Goal: Task Accomplishment & Management: Complete application form

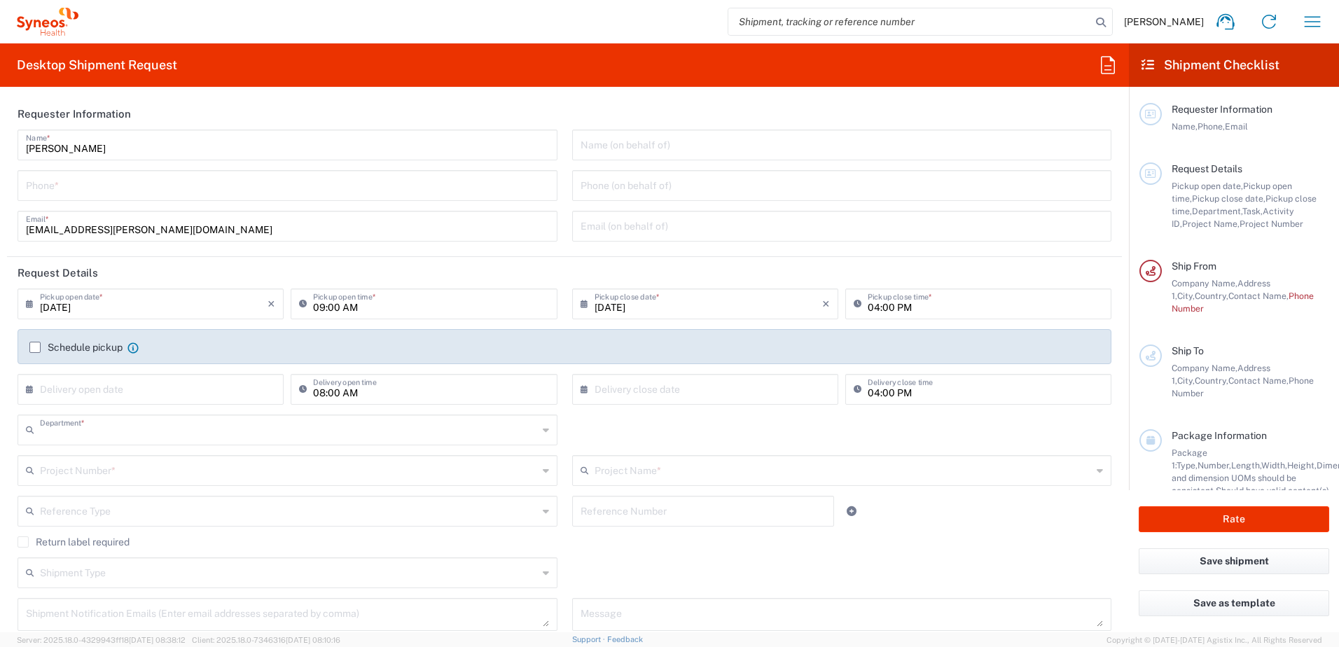
type input "3229"
type input "Syneos Health Clinical [GEOGRAPHIC_DATA]"
type input "[GEOGRAPHIC_DATA]"
click at [867, 304] on input "04:00 PM" at bounding box center [984, 303] width 235 height 25
type input "01:00 PM"
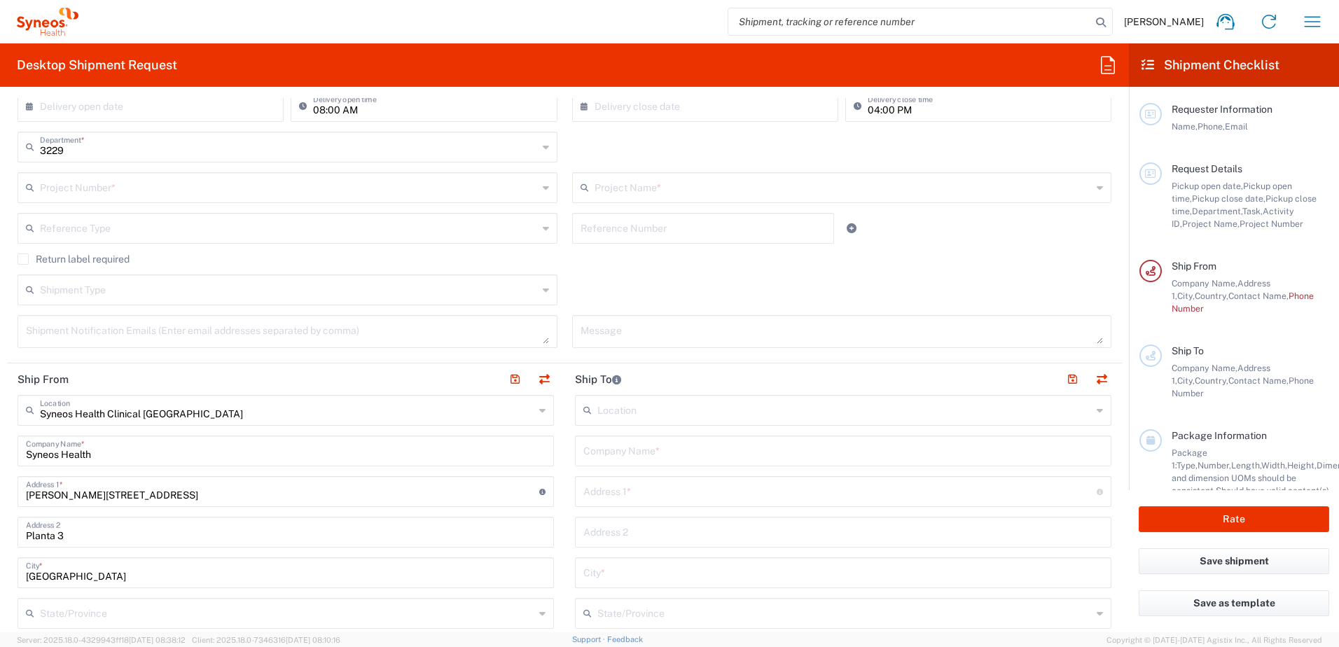
scroll to position [350, 0]
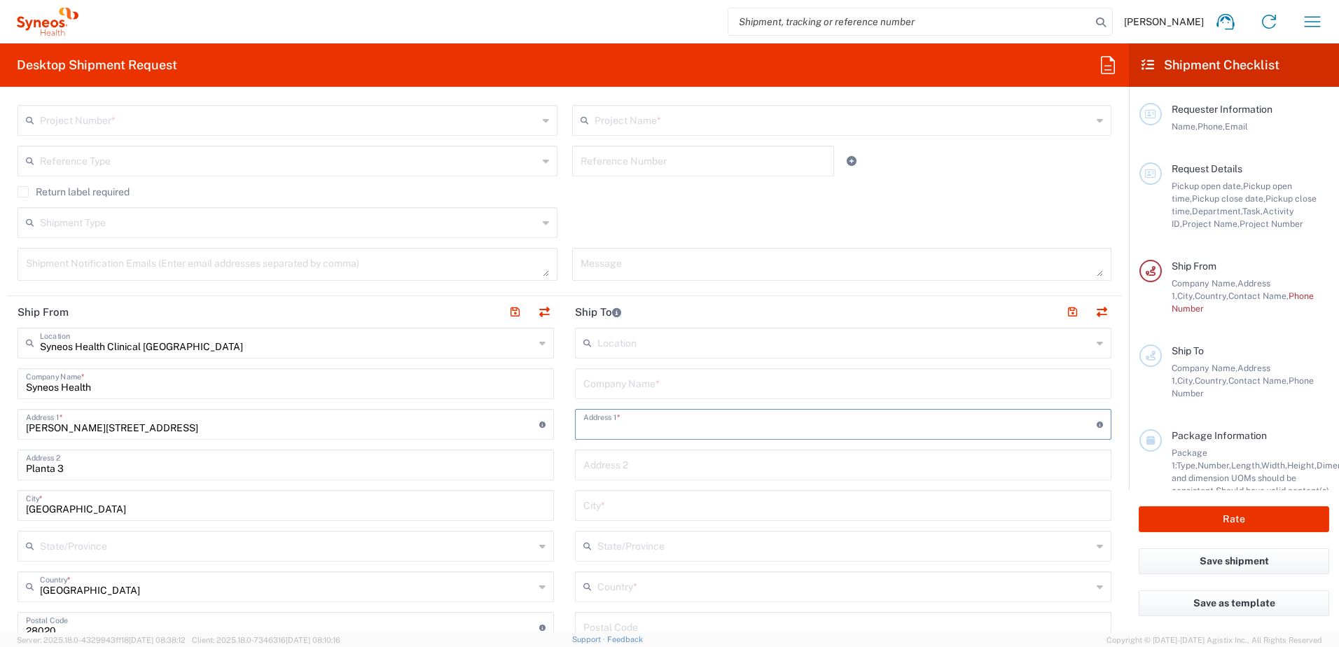
click at [603, 430] on input "text" at bounding box center [839, 423] width 513 height 25
paste input "Recepción Unidad Fase I Instituto de Investigación Sanitaria INCLIVA. Avd. [PER…"
drag, startPoint x: 797, startPoint y: 426, endPoint x: 376, endPoint y: 438, distance: 421.6
click at [376, 438] on div "Ship From Syneos Health Clinical [GEOGRAPHIC_DATA] Location Syneos Health Clini…" at bounding box center [564, 655] width 1115 height 719
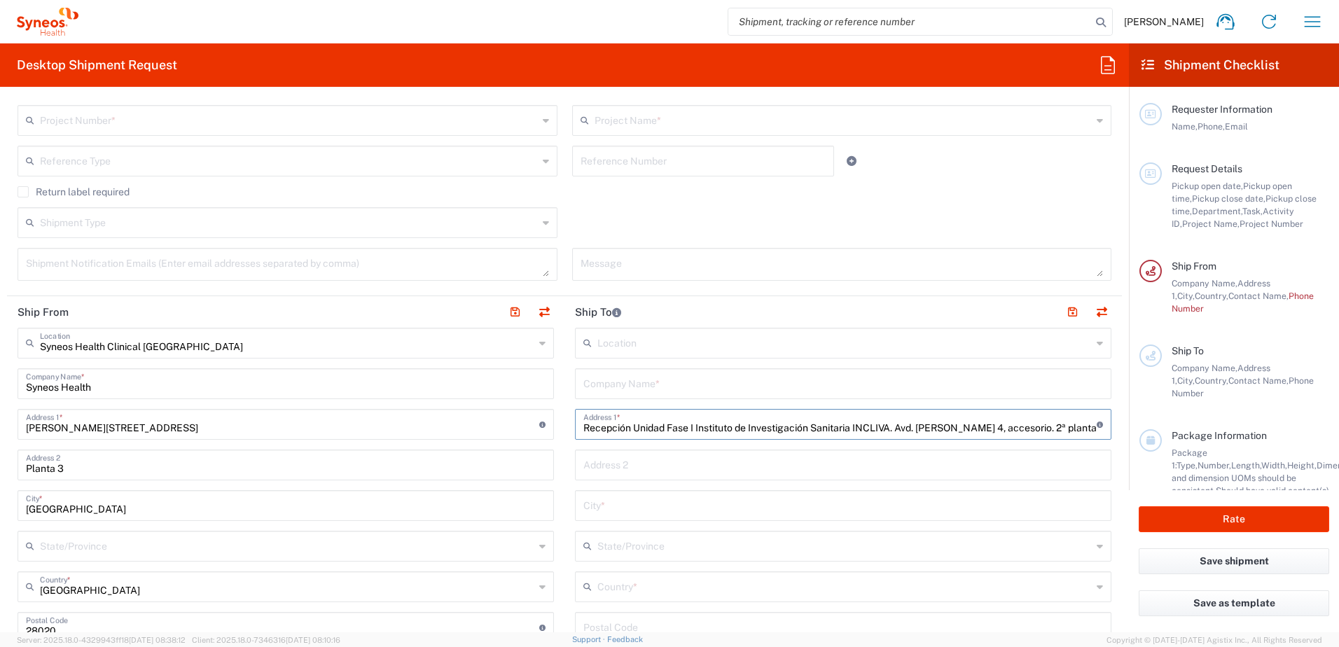
click at [630, 433] on input "Recepción Unidad Fase I Instituto de Investigación Sanitaria INCLIVA. Avd. [PER…" at bounding box center [839, 423] width 513 height 25
drag, startPoint x: 577, startPoint y: 428, endPoint x: 764, endPoint y: 424, distance: 187.7
click at [764, 424] on div "Recepción Unidad Fase I Instituto de Investigación Sanitaria INCLIVA. Avd. [PER…" at bounding box center [843, 424] width 536 height 31
drag, startPoint x: 893, startPoint y: 426, endPoint x: 474, endPoint y: 434, distance: 419.4
click at [474, 434] on div "Ship From Syneos Health Clinical [GEOGRAPHIC_DATA] Location Syneos Health Clini…" at bounding box center [564, 655] width 1115 height 719
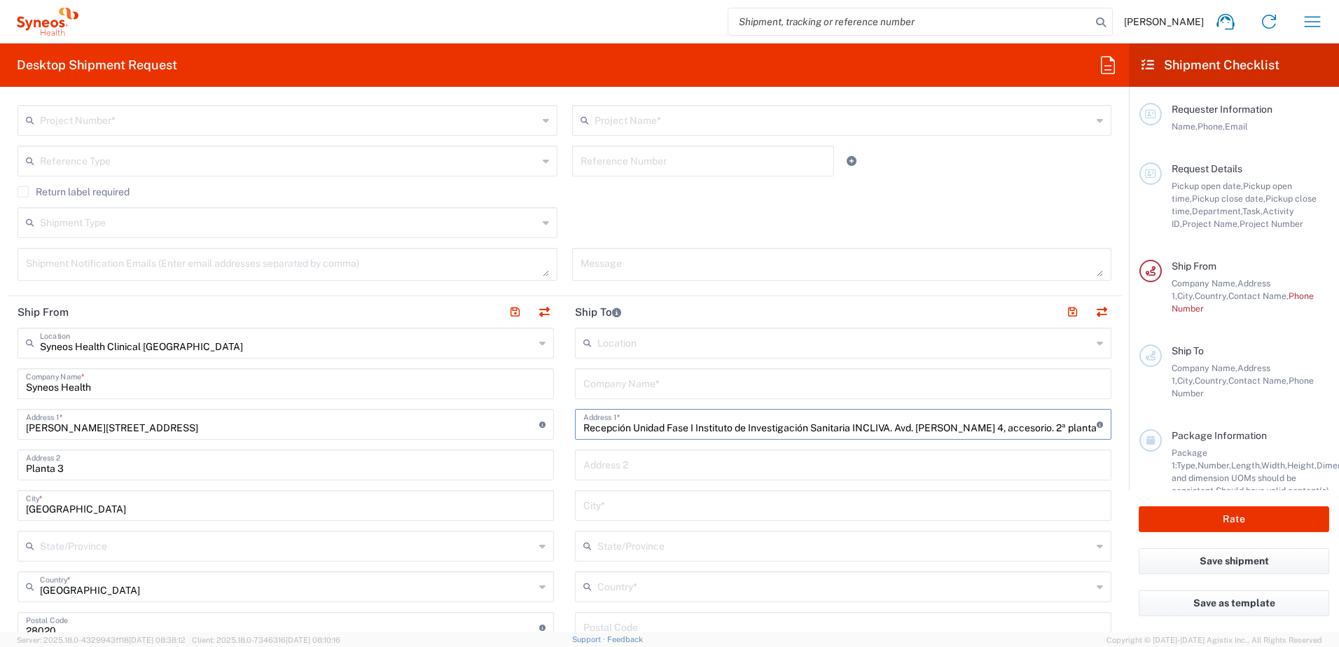
click at [716, 426] on input "Recepción Unidad Fase I Instituto de Investigación Sanitaria INCLIVA. Avd. [PER…" at bounding box center [839, 423] width 513 height 25
click at [691, 426] on input "Recepción Unidad Fase I Instituto de Investigación Sanitaria INCLIVA. Avd. [PER…" at bounding box center [839, 423] width 513 height 25
drag, startPoint x: 891, startPoint y: 428, endPoint x: 491, endPoint y: 438, distance: 399.9
click at [491, 438] on div "Ship From Syneos Health Clinical [GEOGRAPHIC_DATA] Location Syneos Health Clini…" at bounding box center [564, 655] width 1115 height 719
click at [583, 428] on input "Avd. [PERSON_NAME] 4, accesorio. 2ª planta Oncología CP: 46010 [GEOGRAPHIC_DATA]" at bounding box center [839, 423] width 513 height 25
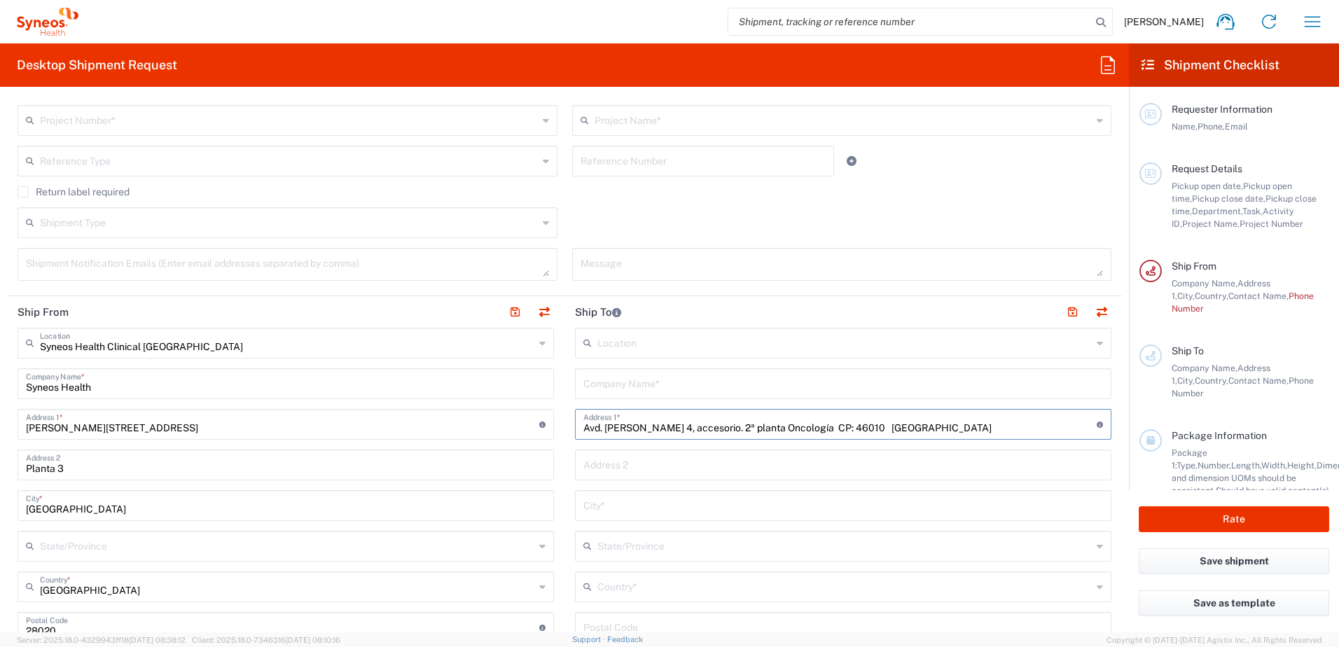
type input "Avd. [PERSON_NAME] 4, accesorio. 2ª planta Oncología CP: 46010 [GEOGRAPHIC_DATA]"
click at [638, 462] on input "text" at bounding box center [842, 464] width 519 height 25
paste input "Recepción Unidad Fase I Instituto de Investigación Sanitaria INCLIVA."
type input "Recepción Unidad Fase I Instituto de Investigación Sanitaria INCLIVA."
drag, startPoint x: 836, startPoint y: 426, endPoint x: 980, endPoint y: 425, distance: 144.2
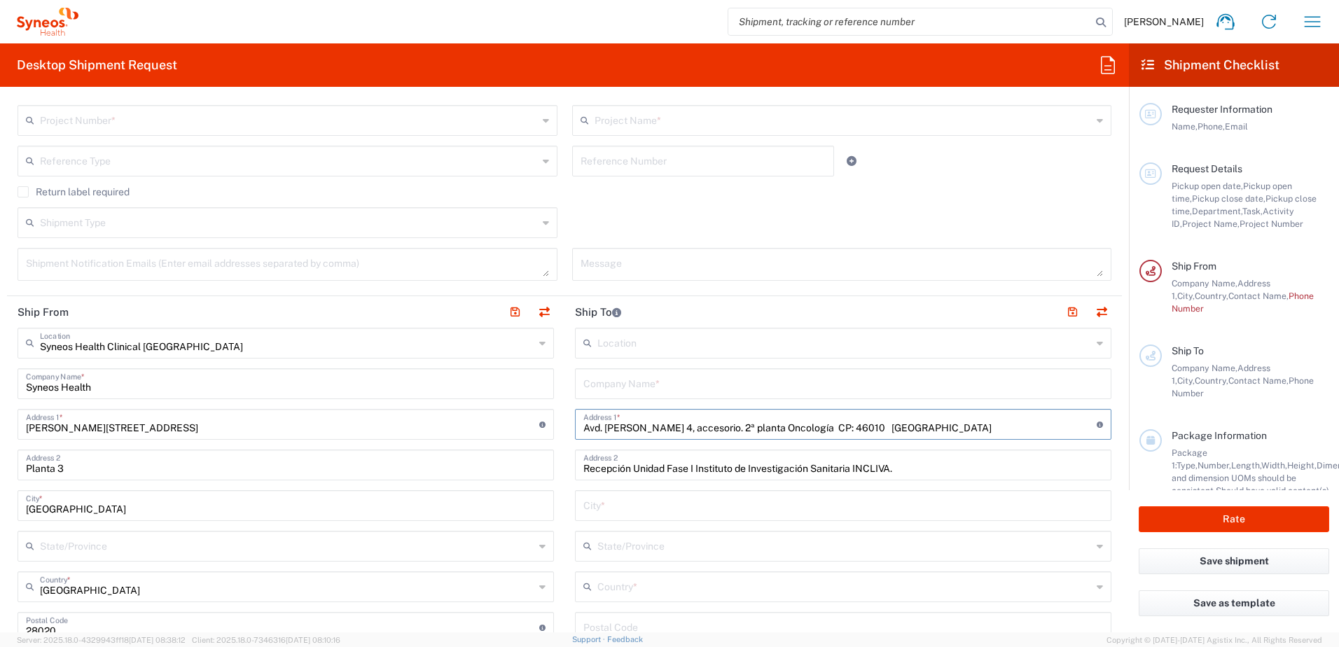
click at [980, 425] on input "Avd. [PERSON_NAME] 4, accesorio. 2ª planta Oncología CP: 46010 [GEOGRAPHIC_DATA]" at bounding box center [839, 423] width 513 height 25
type input "Avd. [PERSON_NAME] 4, accesorio. 2ª planta Oncología."
click at [905, 467] on input "Recepción Unidad Fase I Instituto de Investigación Sanitaria INCLIVA." at bounding box center [842, 464] width 519 height 25
paste input "CP: 46010 [GEOGRAPHIC_DATA]"
click at [946, 470] on input "Recepción Unidad Fase I Instituto de Investigación Sanitaria INCLIVA. CP: 46010…" at bounding box center [842, 464] width 519 height 25
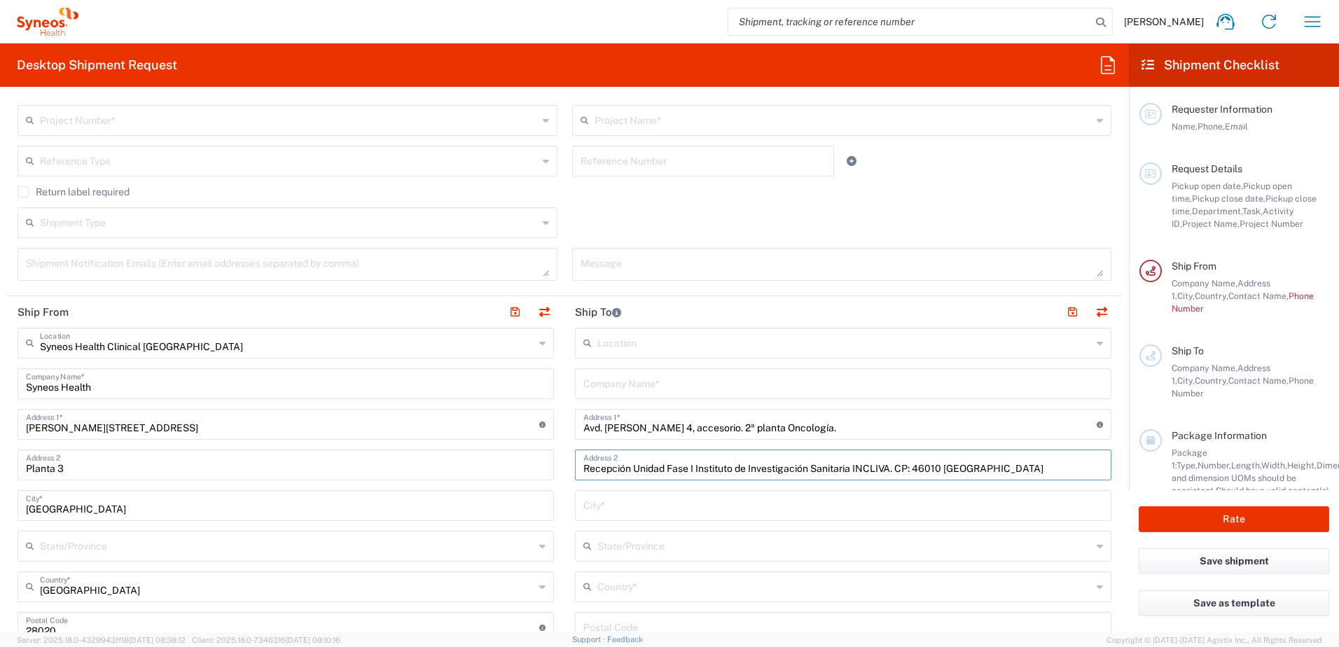
scroll to position [467, 0]
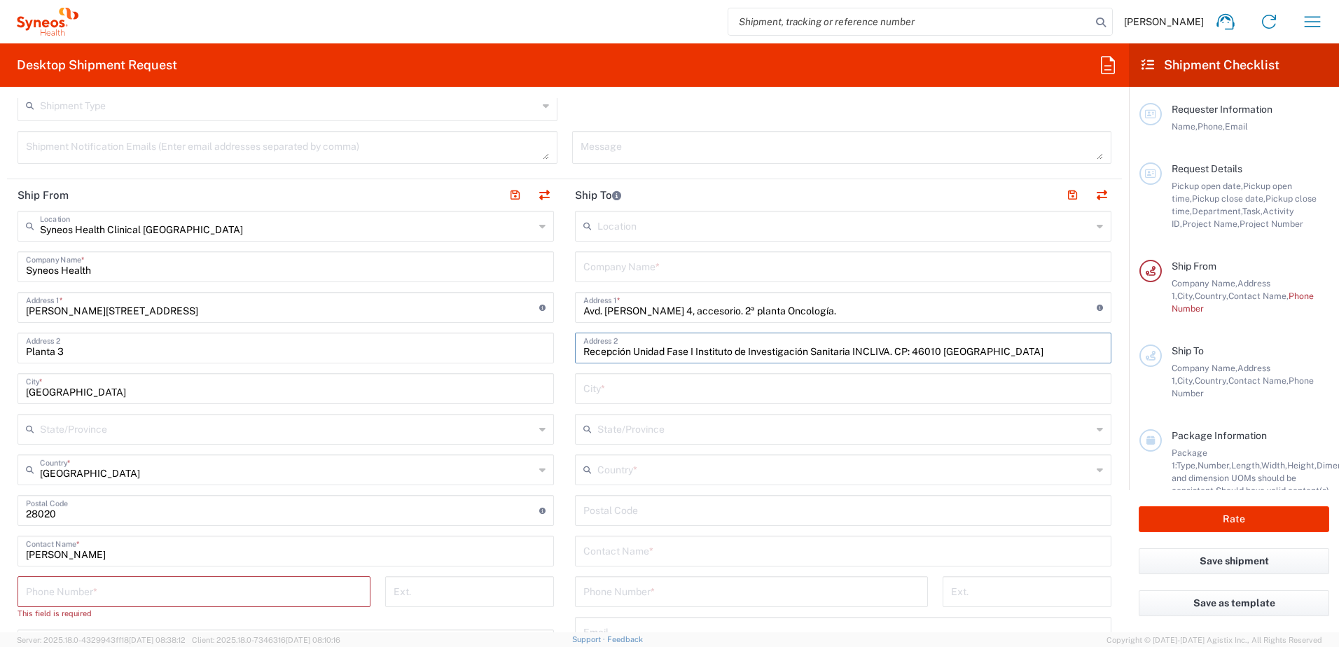
type input "Recepción Unidad Fase I Instituto de Investigación Sanitaria INCLIVA. CP: 46010…"
click at [650, 505] on input "undefined" at bounding box center [842, 509] width 519 height 25
type input "46010"
click at [632, 386] on input "text" at bounding box center [842, 387] width 519 height 25
type input "[GEOGRAPHIC_DATA]"
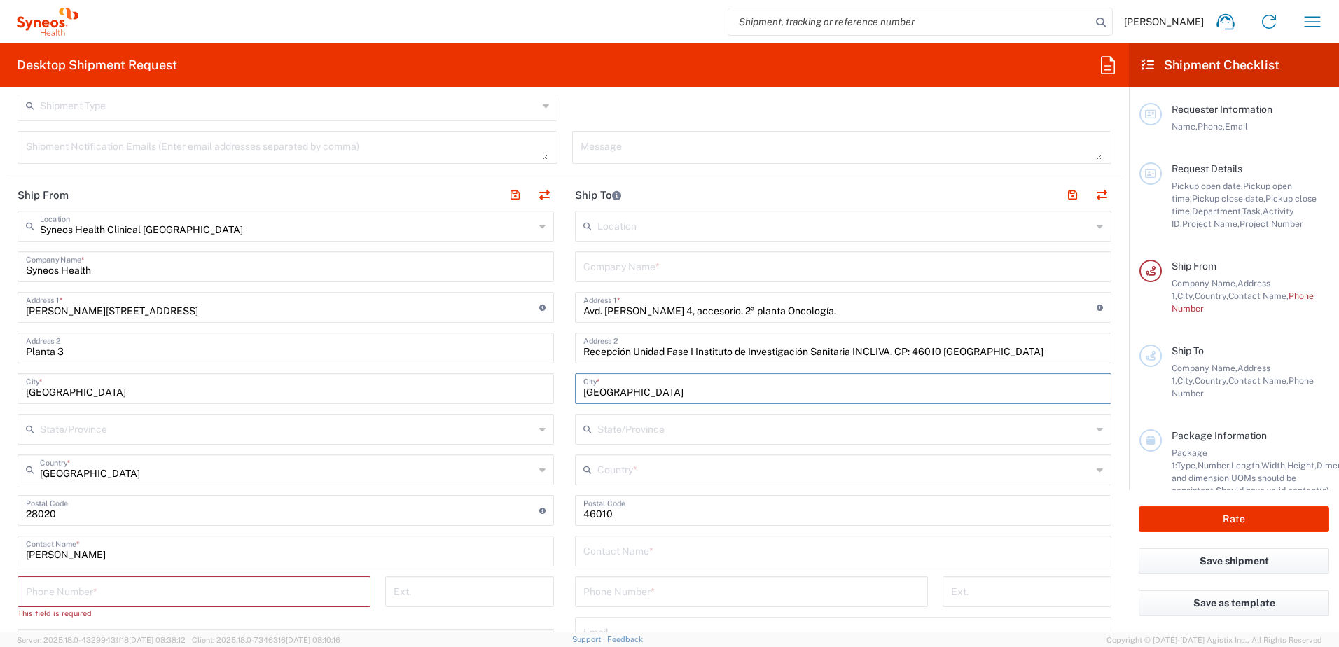
click at [629, 470] on input "text" at bounding box center [844, 468] width 494 height 25
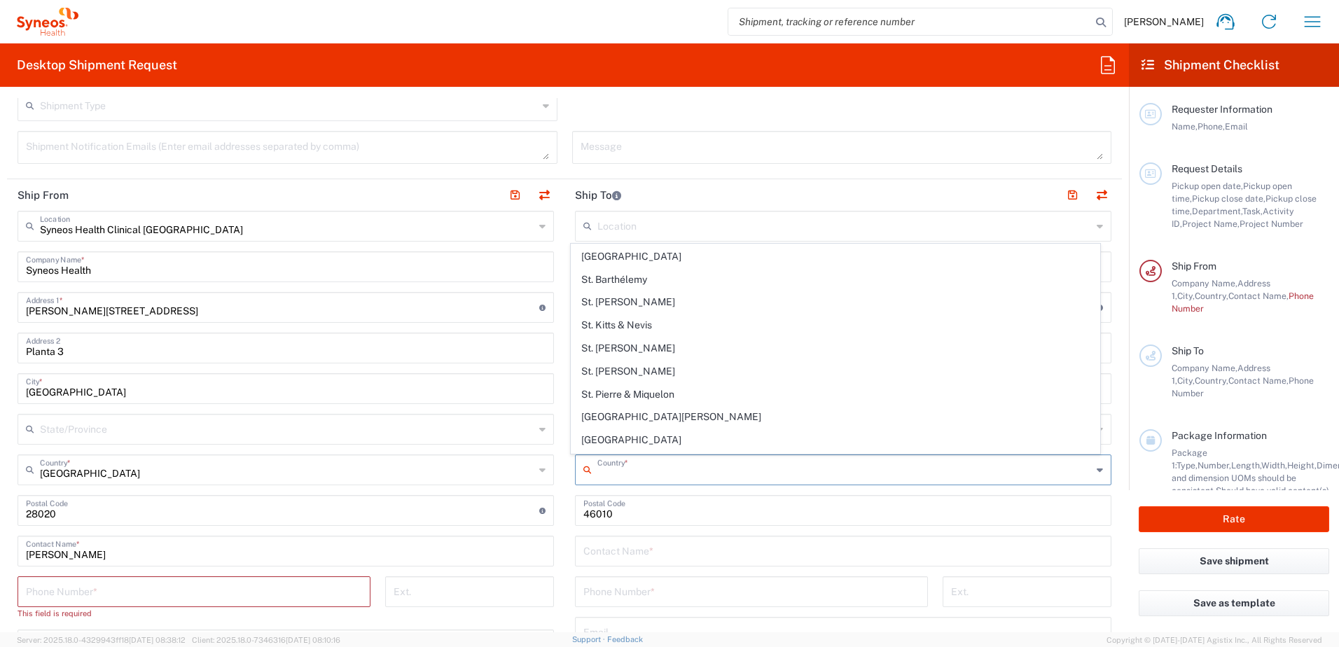
scroll to position [4551, 0]
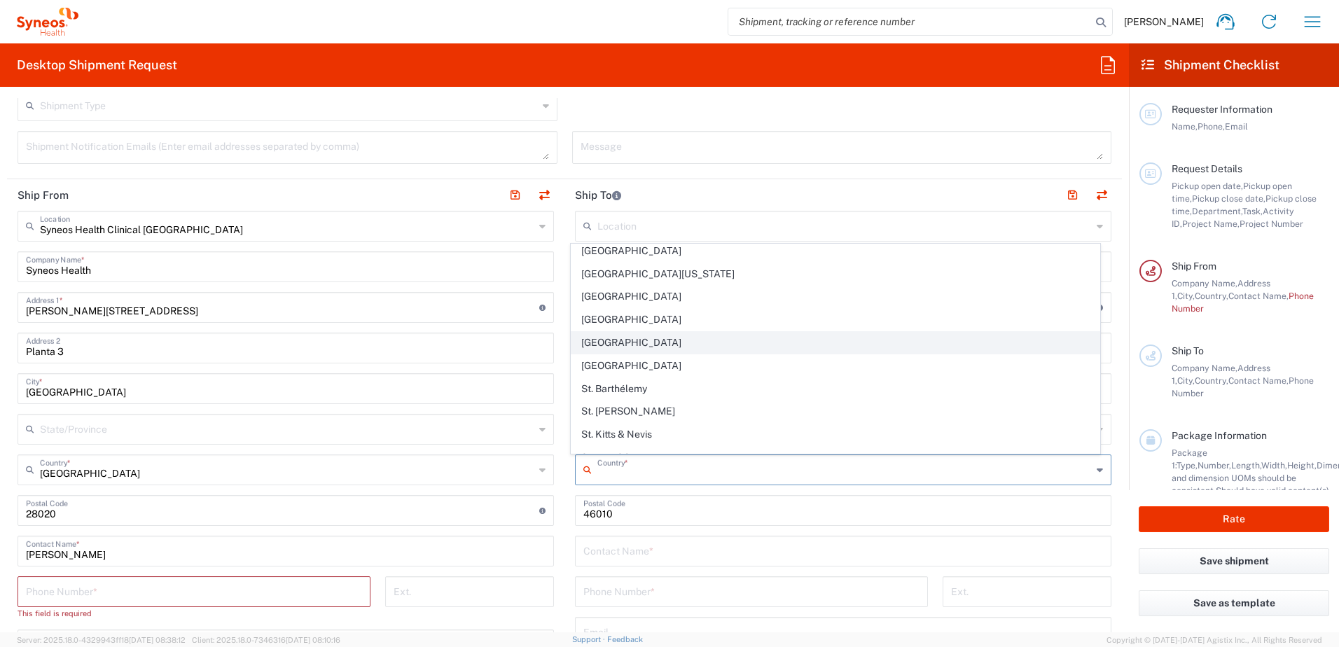
click at [634, 344] on span "[GEOGRAPHIC_DATA]" at bounding box center [835, 343] width 529 height 22
type input "[GEOGRAPHIC_DATA]"
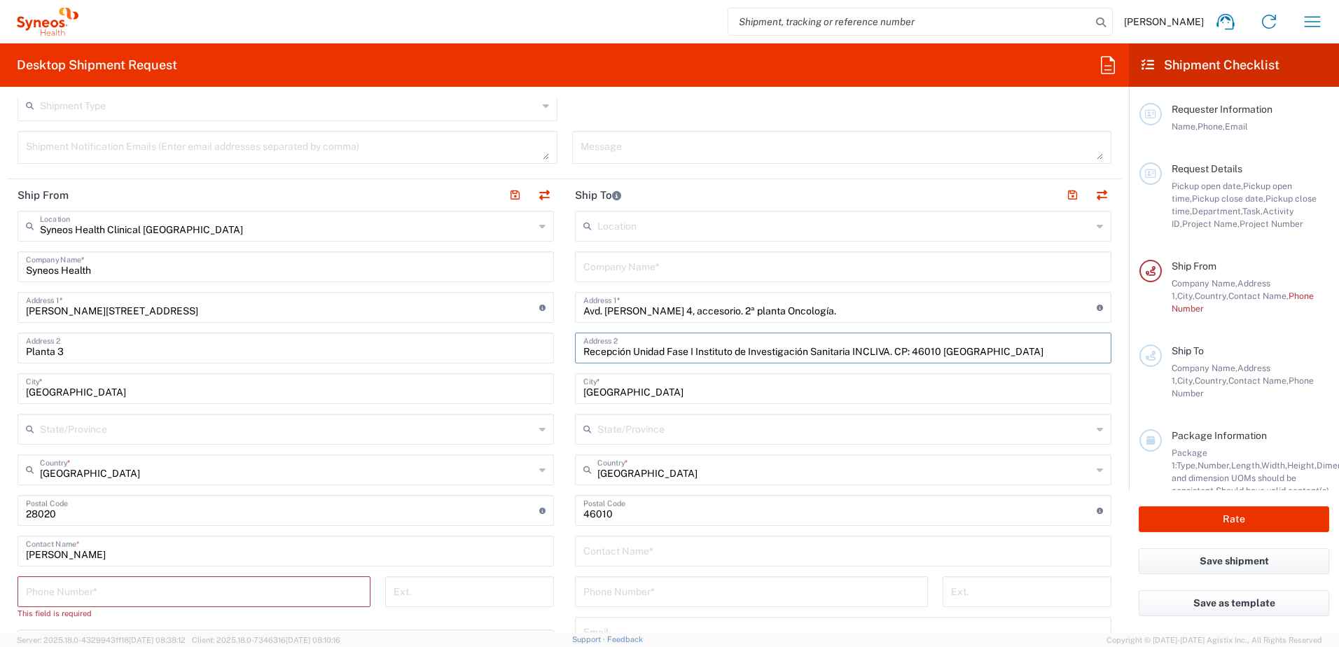
drag, startPoint x: 991, startPoint y: 347, endPoint x: 895, endPoint y: 355, distance: 95.5
click at [895, 355] on input "Recepción Unidad Fase I Instituto de Investigación Sanitaria INCLIVA. CP: 46010…" at bounding box center [842, 347] width 519 height 25
type input "Recepción Unidad Fase I Instituto de Investigación Sanitaria INCLIVA."
drag, startPoint x: 578, startPoint y: 349, endPoint x: 912, endPoint y: 350, distance: 333.9
click at [912, 350] on input "Recepción Unidad Fase I Instituto de Investigación Sanitaria INCLIVA." at bounding box center [842, 347] width 519 height 25
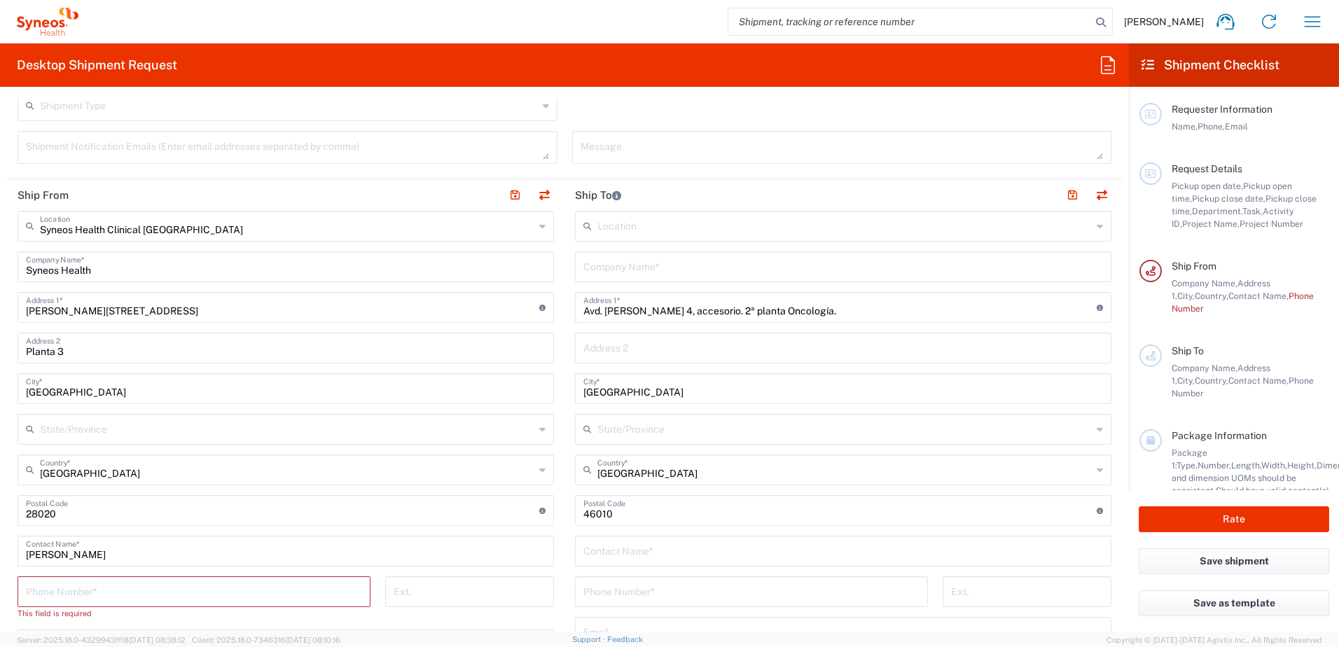
click at [575, 309] on div "Avd. [PERSON_NAME] 4, accesorio. 2ª planta Oncología. Address 1 * For cross str…" at bounding box center [843, 307] width 536 height 31
click at [583, 312] on input "Avd. [PERSON_NAME] 4, accesorio. 2ª planta Oncología." at bounding box center [839, 306] width 513 height 25
paste input "Recepción Unidad Fase I Instituto de Investigación Sanitaria INCLIVA."
drag, startPoint x: 1007, startPoint y: 310, endPoint x: 1154, endPoint y: 314, distance: 146.4
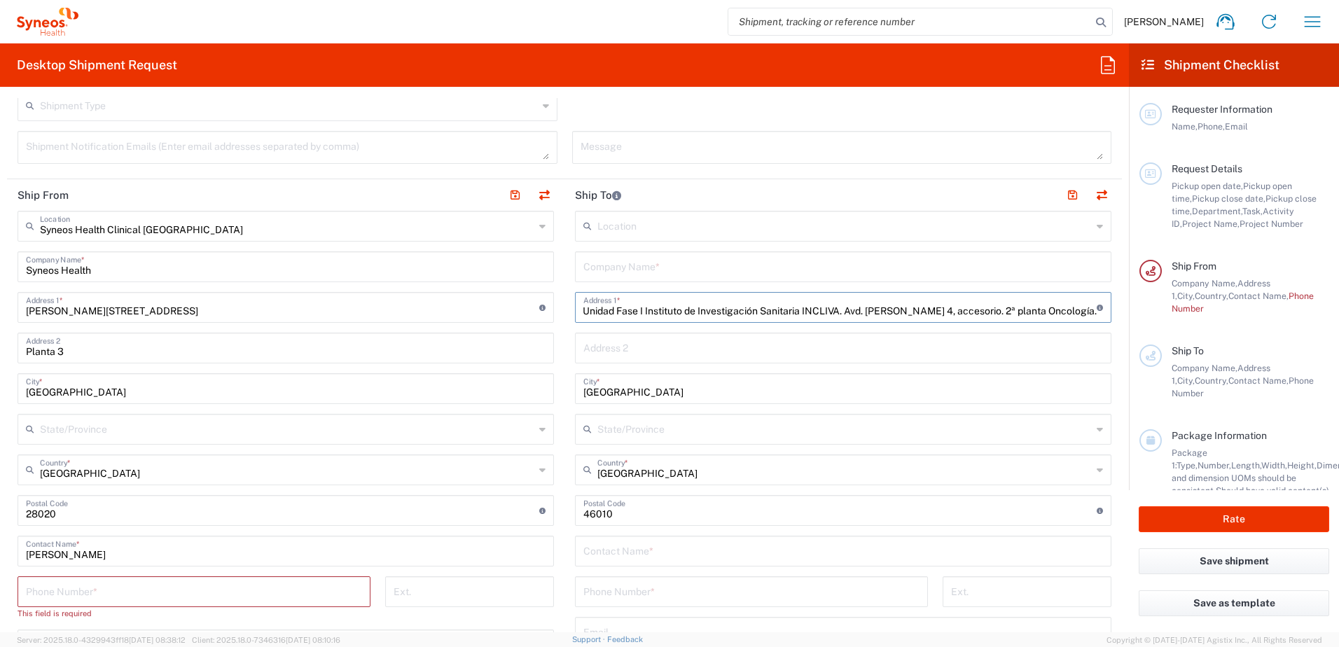
click at [1154, 314] on div "Desktop Shipment Request Requester Information [PERSON_NAME] Name * Phone * [PE…" at bounding box center [669, 337] width 1339 height 589
click at [1060, 310] on input "Recepción Unidad Fase I Instituto de Investigación Sanitaria INCLIVA. Avd. [PER…" at bounding box center [839, 306] width 513 height 25
click at [1084, 312] on input "Recepción Unidad Fase I Instituto de Investigación Sanitaria INCLIVA. Avd. [PER…" at bounding box center [839, 306] width 513 height 25
click at [604, 342] on input "text" at bounding box center [842, 347] width 519 height 25
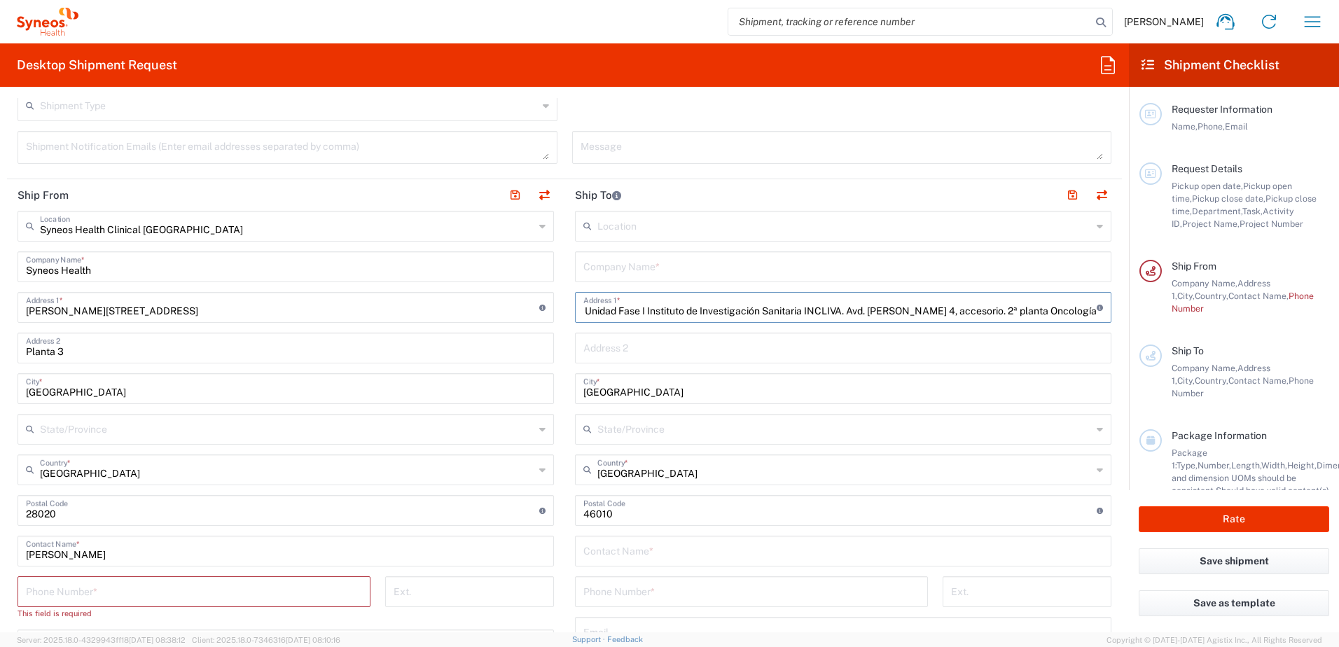
scroll to position [0, 0]
drag, startPoint x: 690, startPoint y: 308, endPoint x: 889, endPoint y: 307, distance: 198.8
click at [889, 307] on input "Recepción Unidad Fase I Instituto de Investigación Sanitaria INCLIVA. Avd. [PER…" at bounding box center [839, 306] width 513 height 25
type input "Recepción Unidad Fase I . Avd. [PERSON_NAME] 4, accesorio. 2ª planta Oncología"
click at [617, 269] on input "text" at bounding box center [842, 265] width 519 height 25
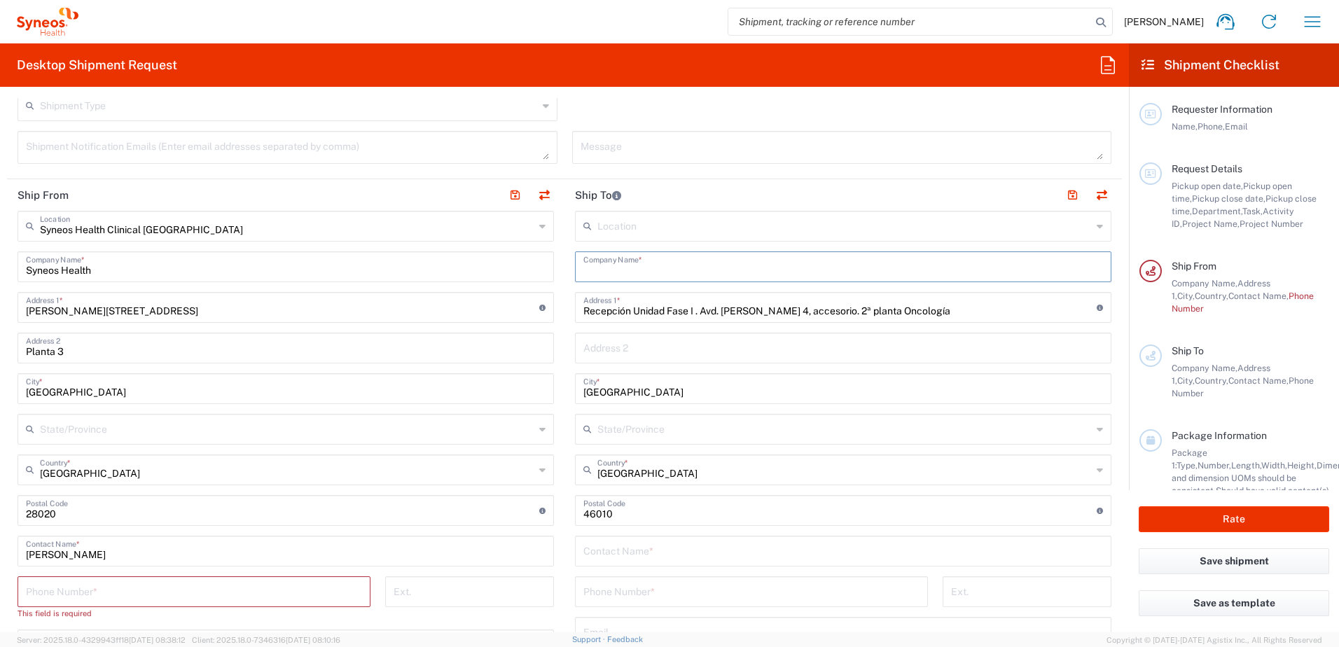
paste input "Instituto de Investigación Sanitaria INCLIVA"
type input "Instituto de Investigación Sanitaria INCLIVA"
drag, startPoint x: 696, startPoint y: 309, endPoint x: 495, endPoint y: 310, distance: 200.9
click at [495, 310] on div "Ship From Syneos Health Clinical [GEOGRAPHIC_DATA] Location Syneos Health Clini…" at bounding box center [564, 538] width 1115 height 719
click at [990, 310] on input "Recepción Unidad Fase I . Avd. [PERSON_NAME] 4, accesorio. 2ª planta Oncología" at bounding box center [839, 306] width 513 height 25
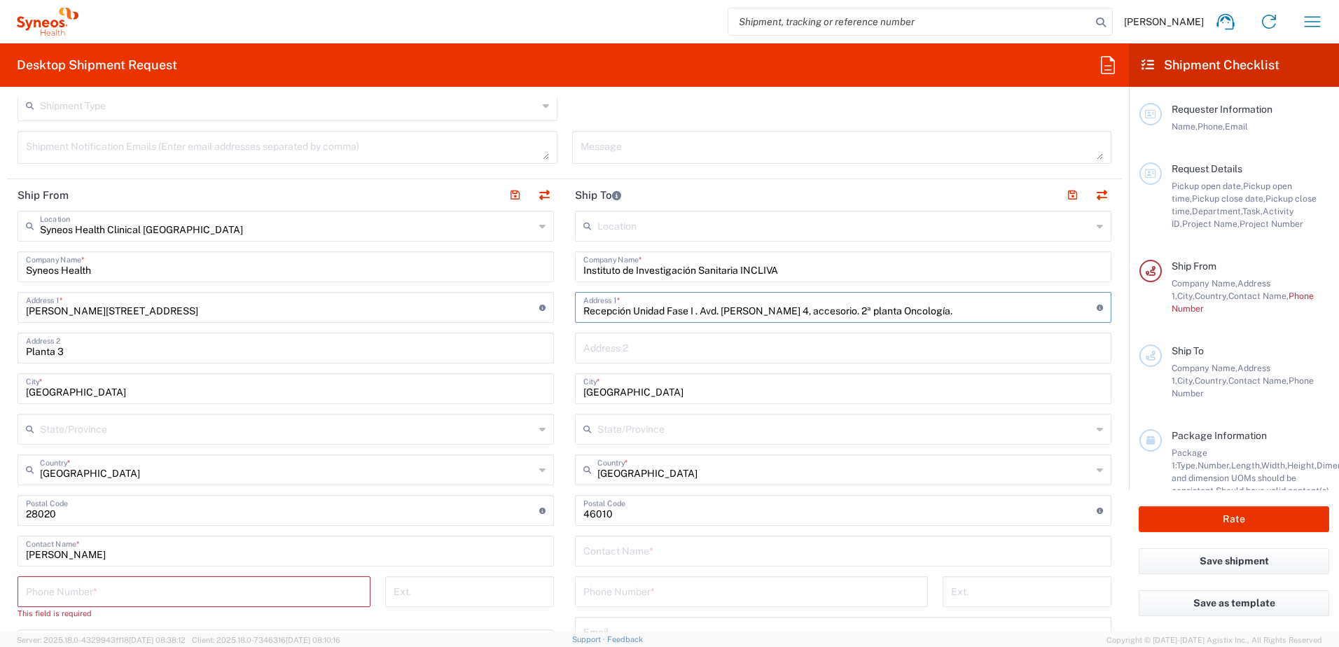
paste input "Recepción Unidad Fase I ."
drag, startPoint x: 696, startPoint y: 310, endPoint x: 445, endPoint y: 327, distance: 251.2
click at [447, 327] on div "Ship From Syneos Health Clinical [GEOGRAPHIC_DATA] Location Syneos Health Clini…" at bounding box center [564, 538] width 1115 height 719
click at [969, 302] on input "Avd. [PERSON_NAME] 4, accesorio. 2ª planta Oncología. Recepción Unidad Fase I ." at bounding box center [839, 306] width 513 height 25
drag, startPoint x: 811, startPoint y: 270, endPoint x: 480, endPoint y: 270, distance: 331.1
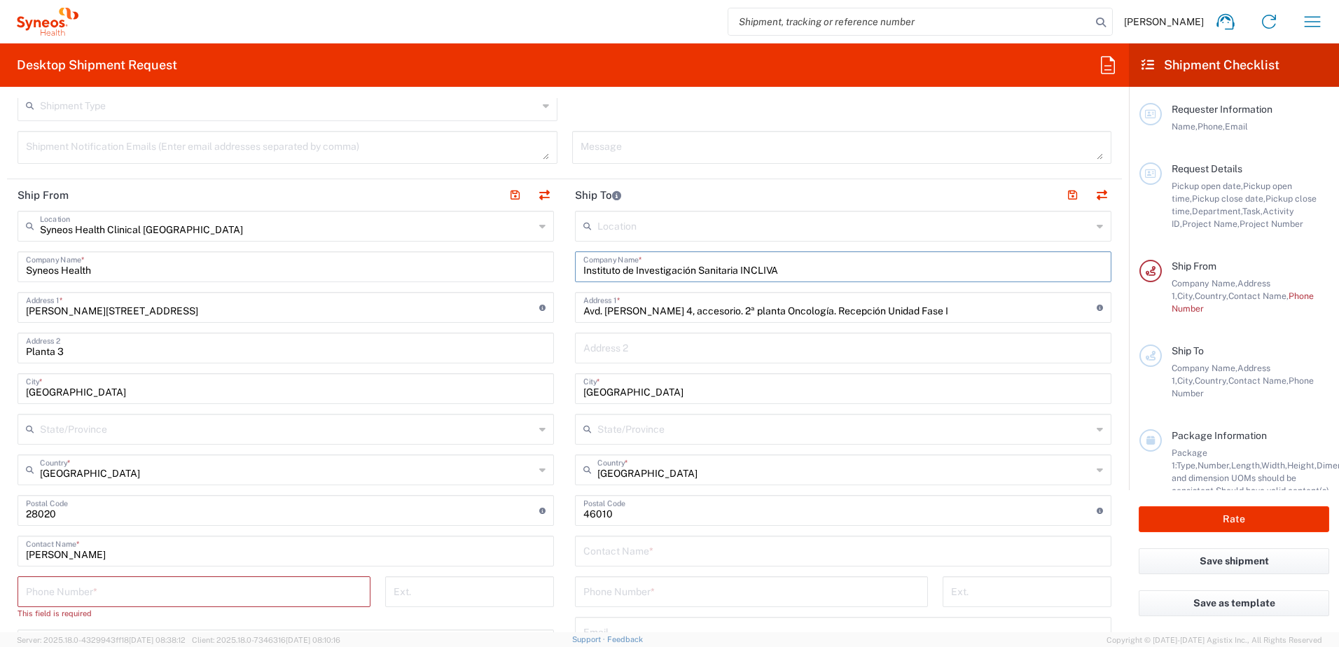
click at [480, 270] on div "Ship From Syneos Health Clinical [GEOGRAPHIC_DATA] Location Syneos Health Clini…" at bounding box center [564, 538] width 1115 height 719
click at [998, 308] on input "Avd. [PERSON_NAME] 4, accesorio. 2ª planta Oncología. Recepción Unidad Fase I" at bounding box center [839, 306] width 513 height 25
paste input "Instituto de Investigación Sanitaria INCLIVA"
type input "Avd. [PERSON_NAME] 4, accesorio. 2ª planta Oncología. Recepción Unidad Fase I I…"
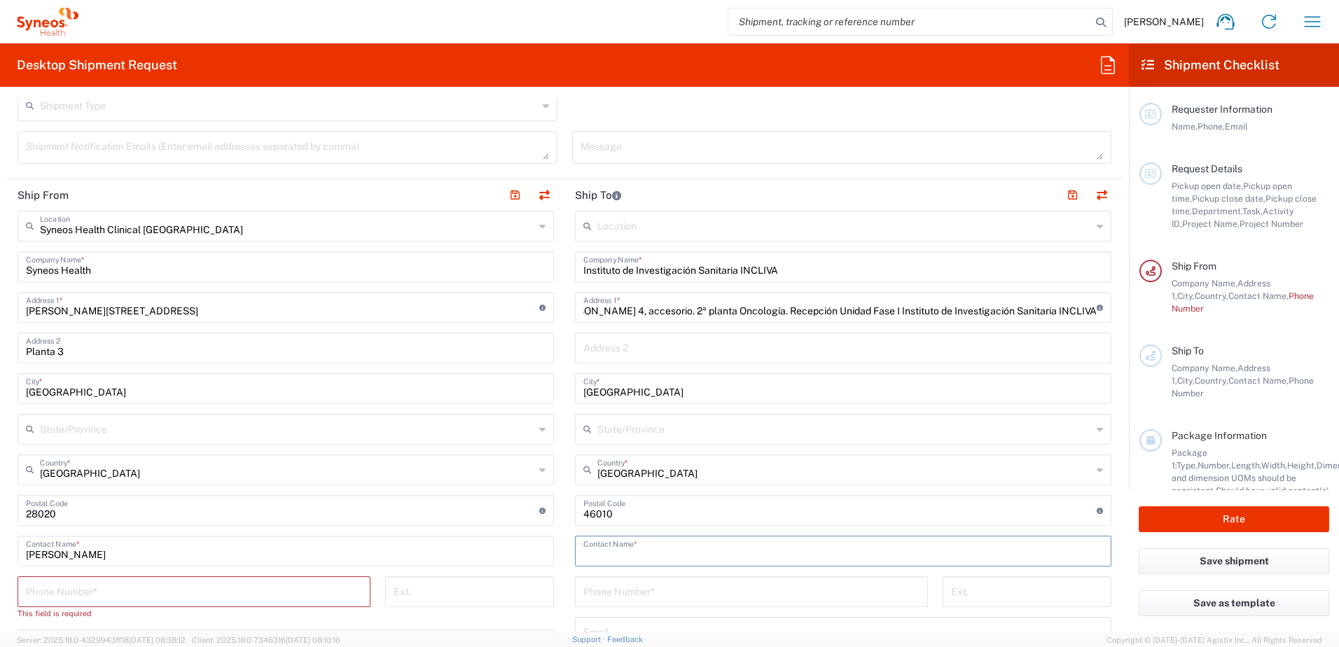
click at [640, 555] on input "text" at bounding box center [842, 550] width 519 height 25
click at [615, 551] on input "text" at bounding box center [842, 550] width 519 height 25
paste input "[PERSON_NAME] / [PERSON_NAME]"
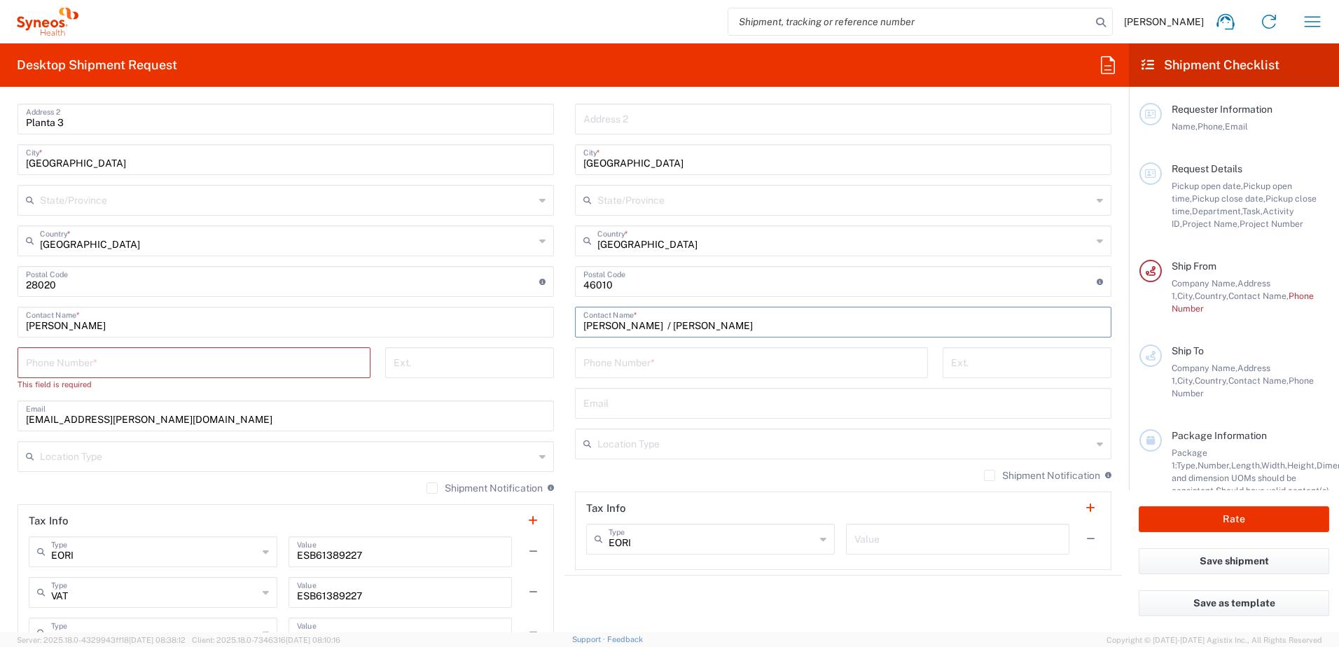
scroll to position [700, 0]
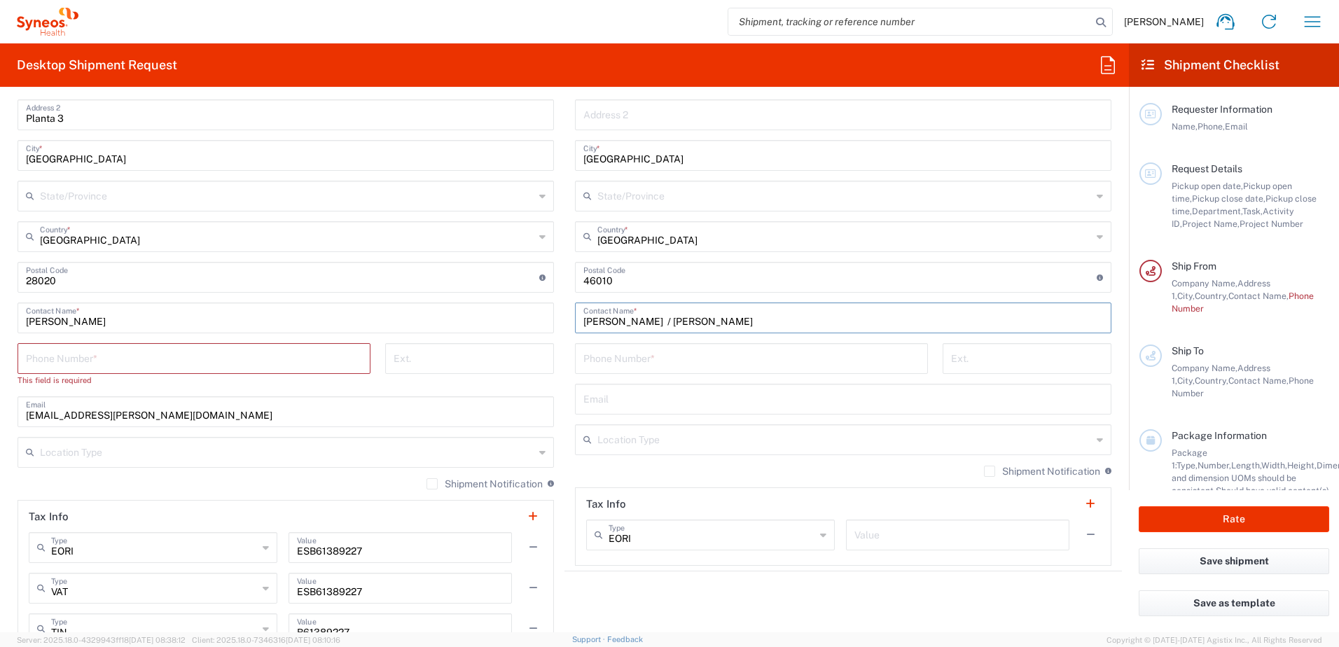
type input "[PERSON_NAME] / [PERSON_NAME]"
click at [640, 358] on input "tel" at bounding box center [751, 357] width 336 height 25
click at [653, 359] on input "tel" at bounding box center [751, 357] width 336 height 25
paste input "[PHONE_NUMBER]"
click at [583, 359] on input "[PHONE_NUMBER]" at bounding box center [751, 357] width 336 height 25
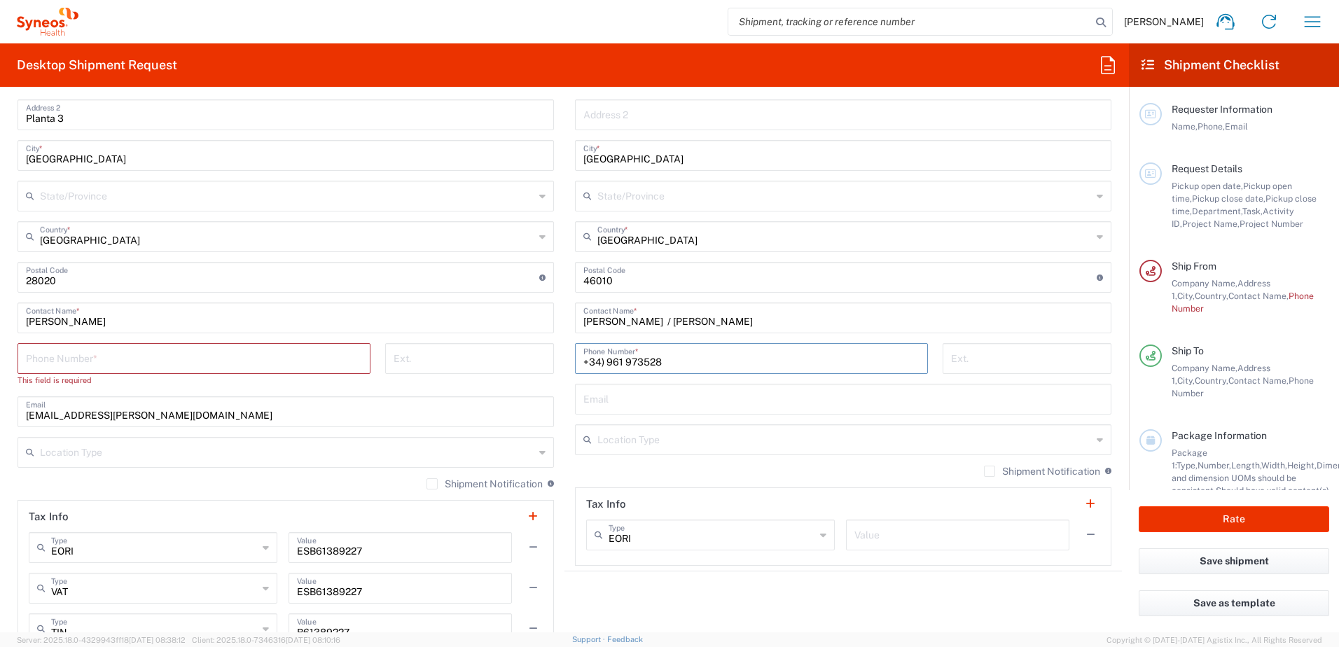
click at [601, 363] on input "+34) 961 973528" at bounding box center [751, 357] width 336 height 25
type input "+34961 973528"
click at [698, 402] on input "text" at bounding box center [842, 398] width 519 height 25
paste input "[EMAIL_ADDRESS][DOMAIN_NAME]"
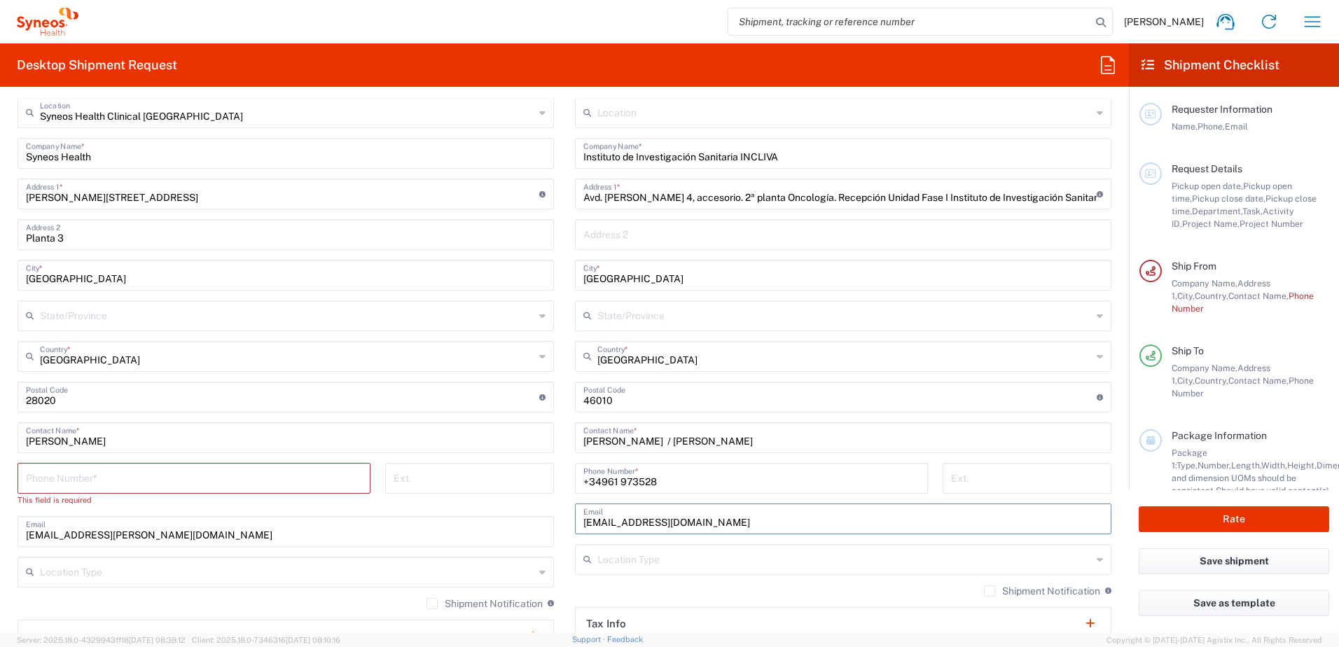
scroll to position [467, 0]
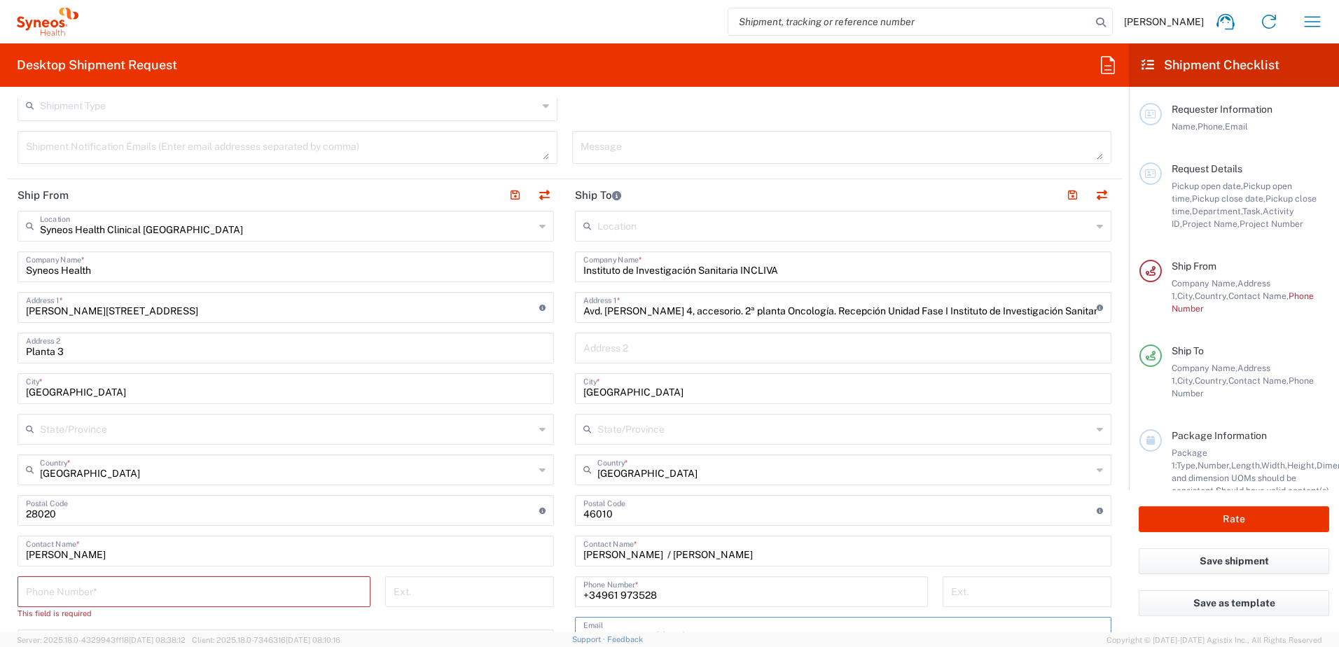
type input "[EMAIL_ADDRESS][DOMAIN_NAME]"
drag, startPoint x: 129, startPoint y: 315, endPoint x: -3, endPoint y: 335, distance: 133.1
click at [0, 335] on html "[PERSON_NAME] Home Shipment estimator Shipment tracking Desktop shipment reques…" at bounding box center [669, 323] width 1339 height 647
type input "C"
type input "[STREET_ADDRESS]"
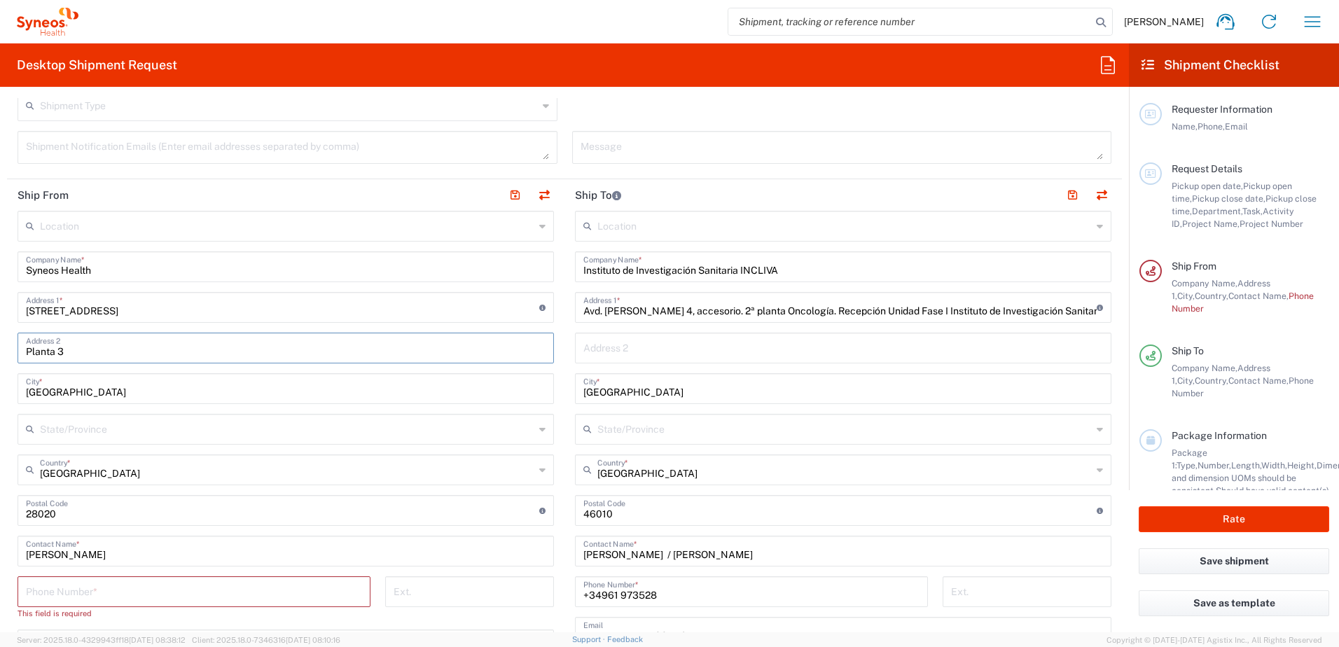
drag, startPoint x: 134, startPoint y: 349, endPoint x: -3, endPoint y: 347, distance: 136.5
click at [0, 347] on html "[PERSON_NAME] Home Shipment estimator Shipment tracking Desktop shipment reques…" at bounding box center [669, 323] width 1339 height 647
drag, startPoint x: 66, startPoint y: 393, endPoint x: -3, endPoint y: 399, distance: 68.8
click at [0, 399] on html "[PERSON_NAME] Home Shipment estimator Shipment tracking Desktop shipment reques…" at bounding box center [669, 323] width 1339 height 647
type input "[GEOGRAPHIC_DATA]"
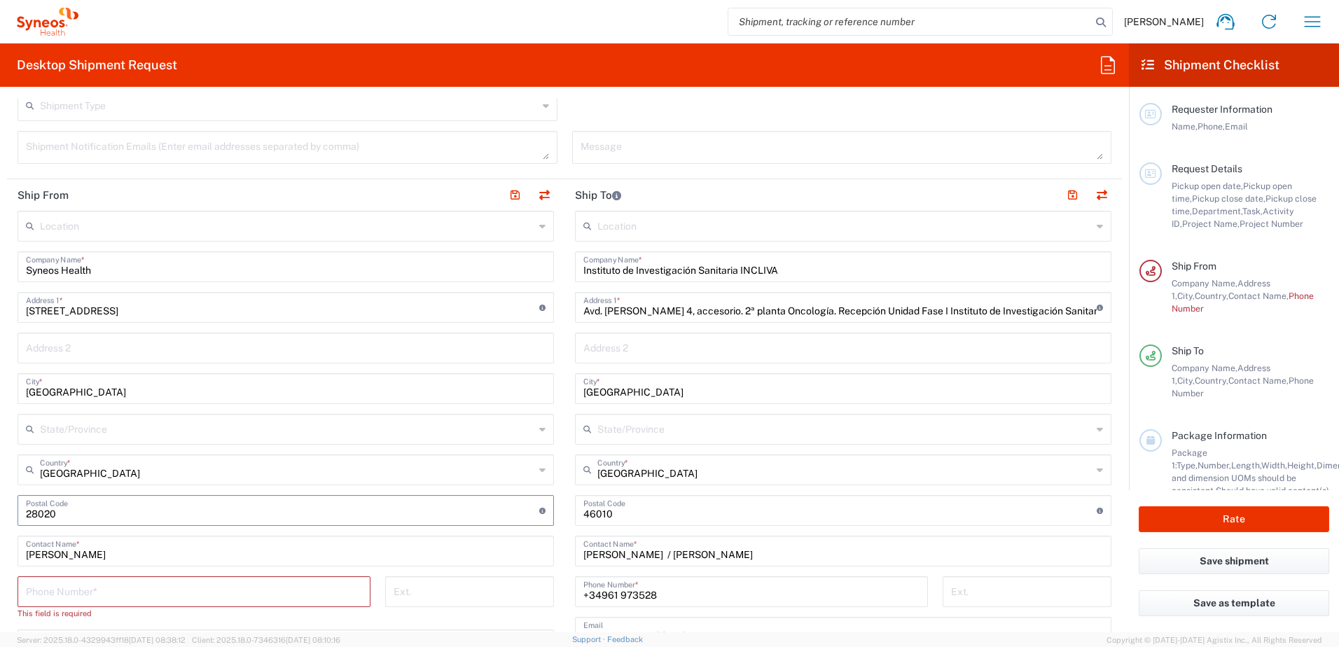
drag, startPoint x: 83, startPoint y: 517, endPoint x: -3, endPoint y: 531, distance: 86.7
click at [0, 531] on html "[PERSON_NAME] Home Shipment estimator Shipment tracking Desktop shipment reques…" at bounding box center [669, 323] width 1339 height 647
type input "08014"
click at [92, 587] on input "tel" at bounding box center [194, 590] width 336 height 25
paste input "[PHONE_NUMBER]"
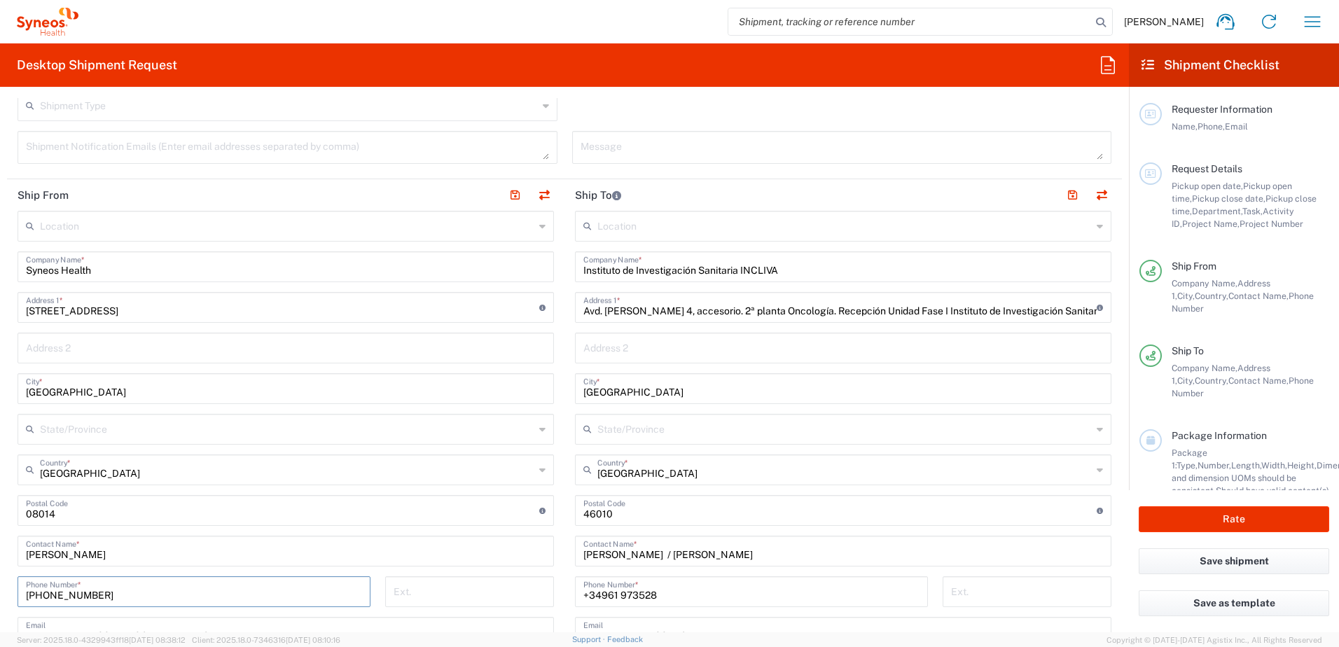
click at [46, 589] on input "[PHONE_NUMBER]" at bounding box center [194, 590] width 336 height 25
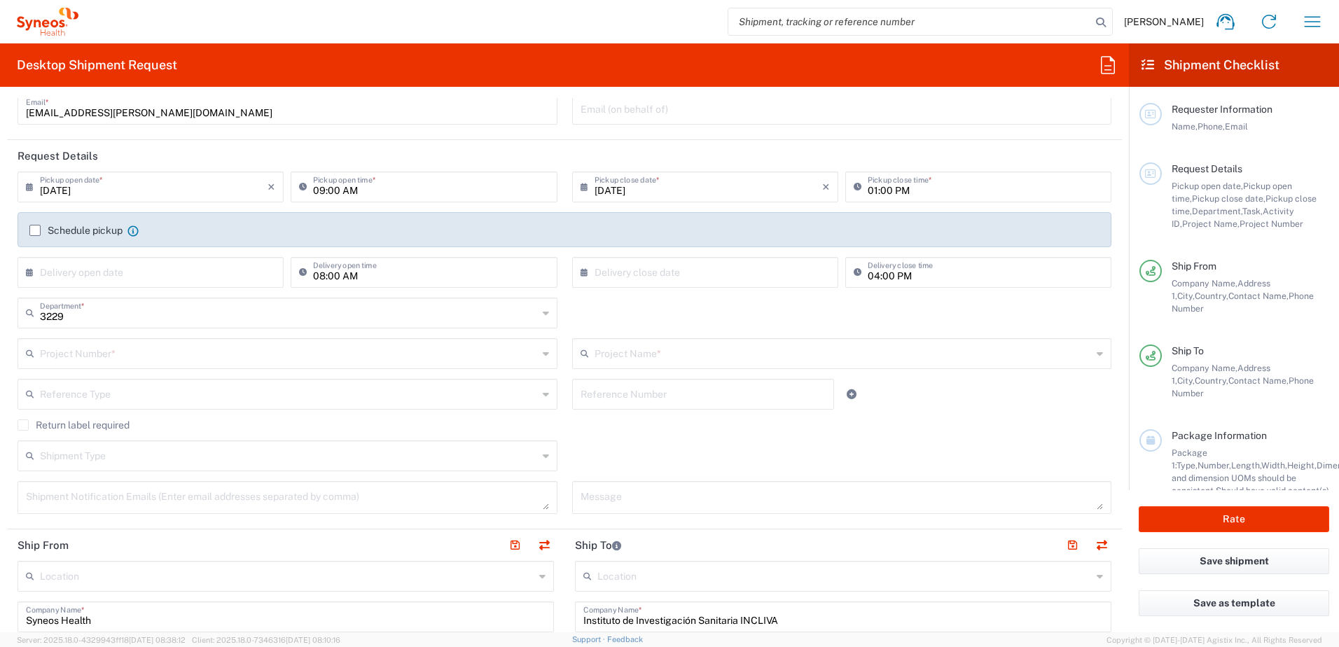
scroll to position [0, 0]
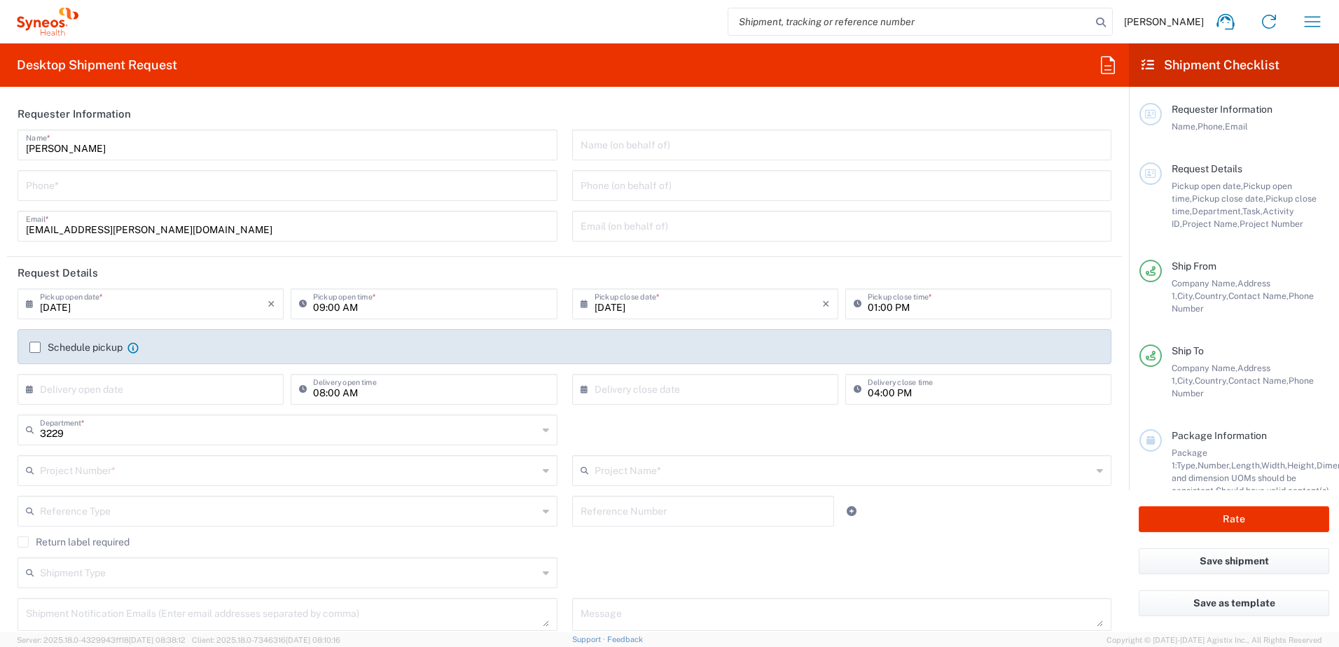
type input "[PHONE_NUMBER]"
click at [104, 187] on input "tel" at bounding box center [287, 184] width 523 height 25
paste input "[PHONE_NUMBER]"
click at [46, 186] on input "[PHONE_NUMBER]" at bounding box center [287, 184] width 523 height 25
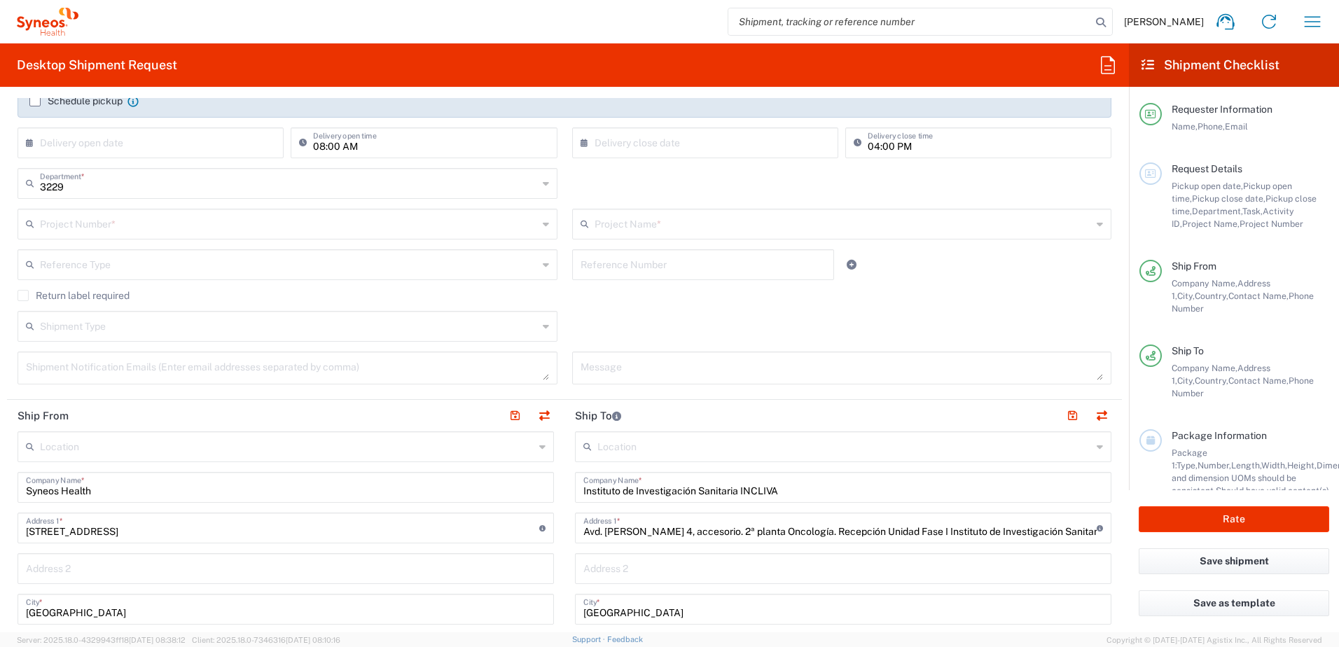
scroll to position [467, 0]
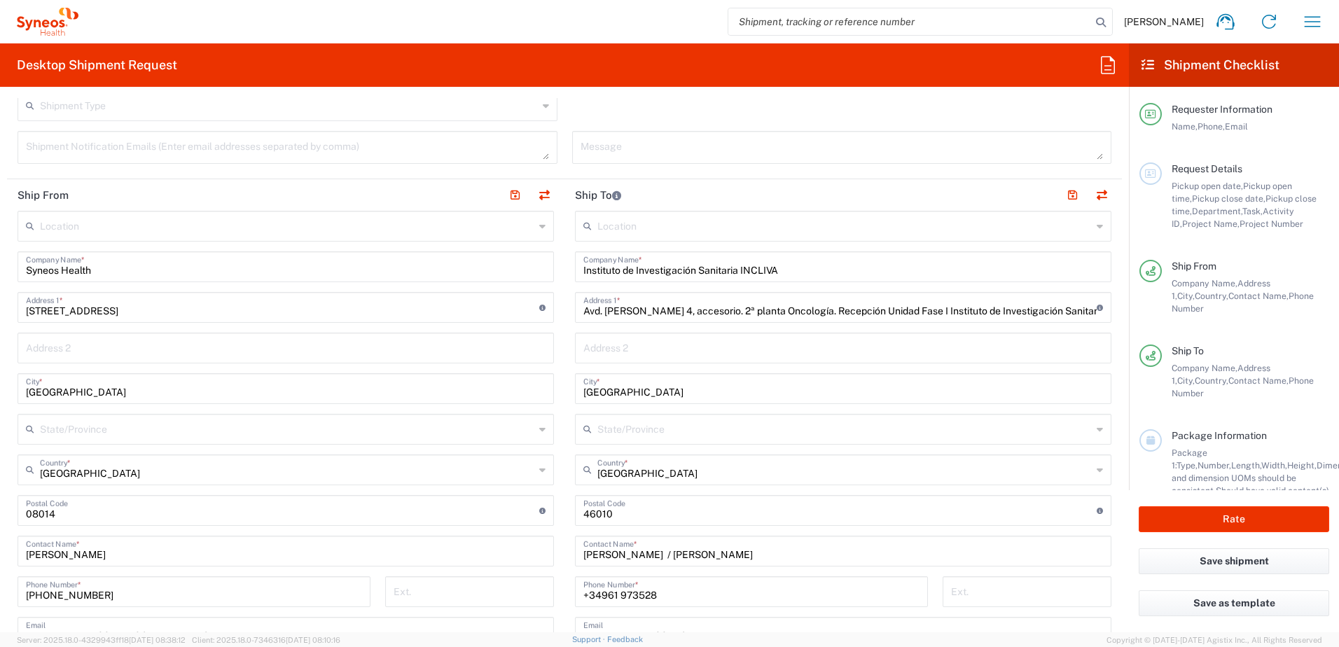
type input "[PHONE_NUMBER]"
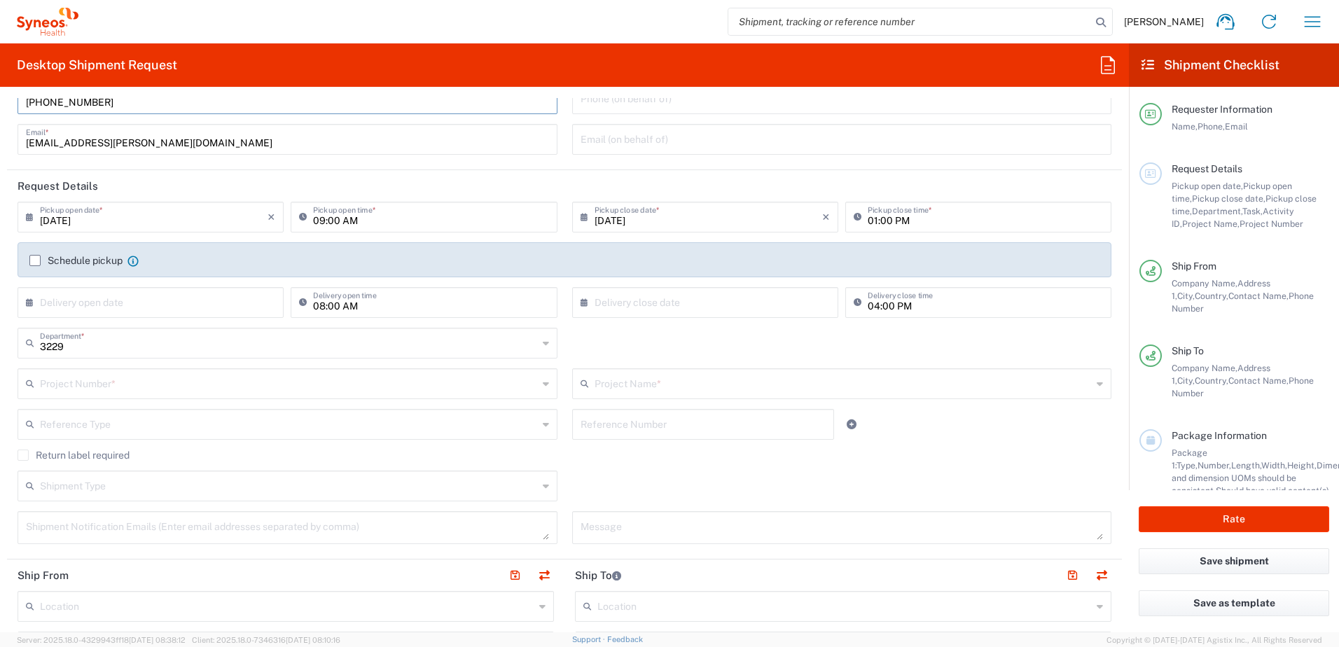
scroll to position [117, 0]
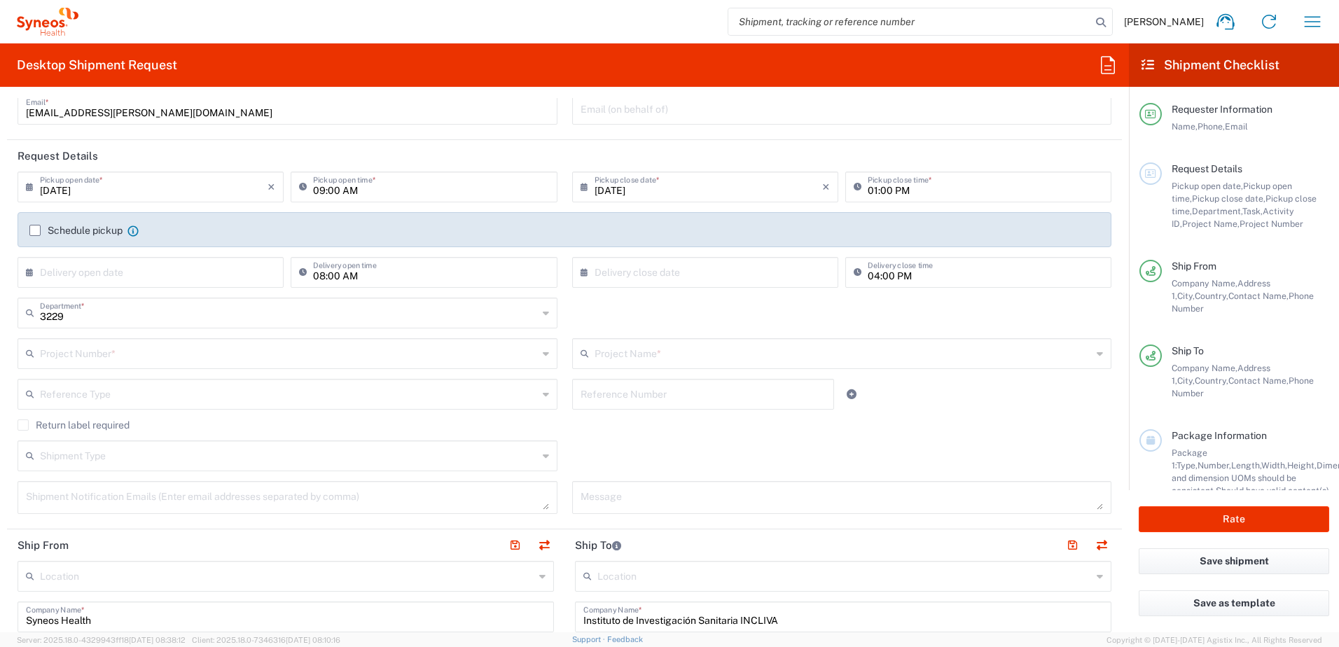
click at [117, 370] on div "Project Number * **6183 DEPARTMENTAL EXPENSE #C2015019517 [PERSON_NAME] 7046933…" at bounding box center [288, 358] width 554 height 41
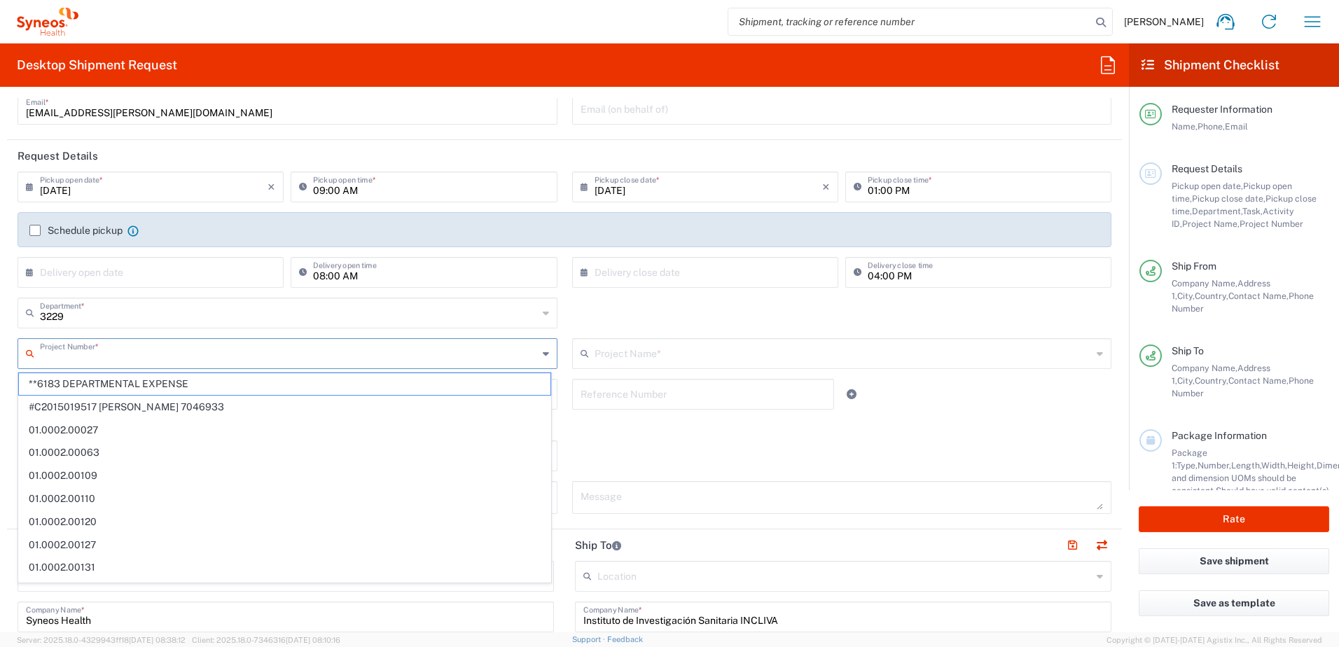
click at [128, 358] on input "text" at bounding box center [289, 352] width 498 height 25
paste input "7000511"
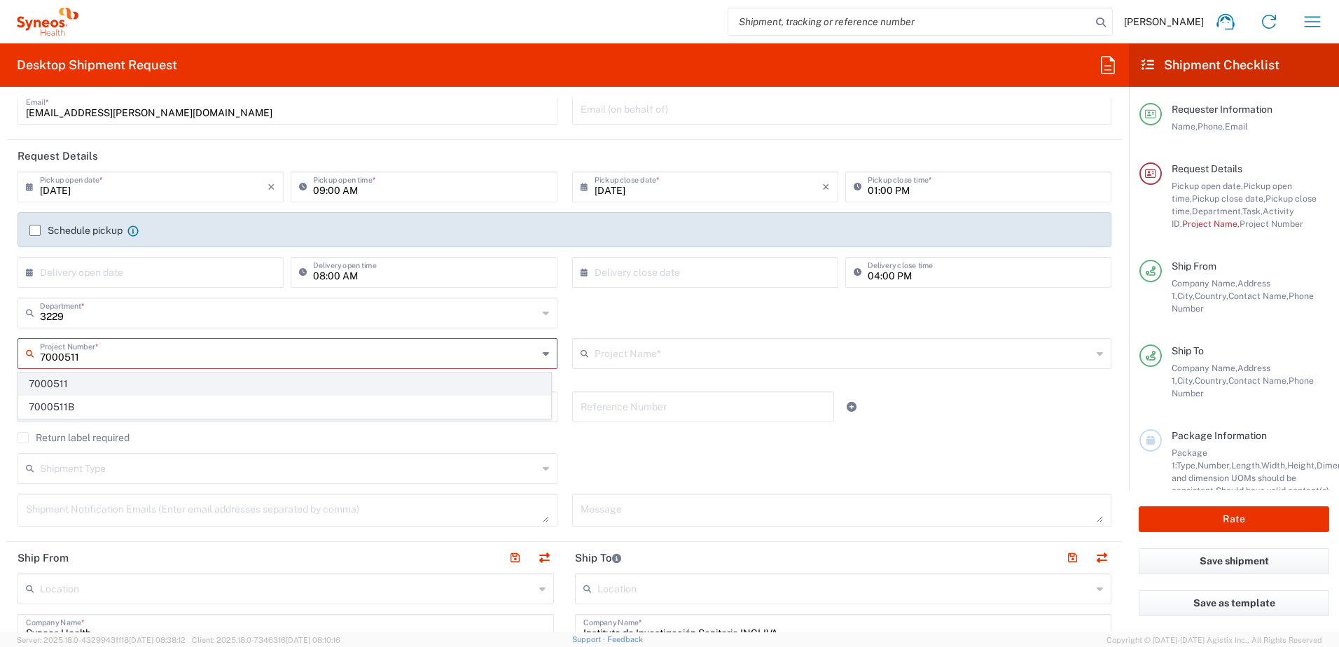
type input "7000511"
click at [91, 384] on span "7000511" at bounding box center [284, 384] width 531 height 22
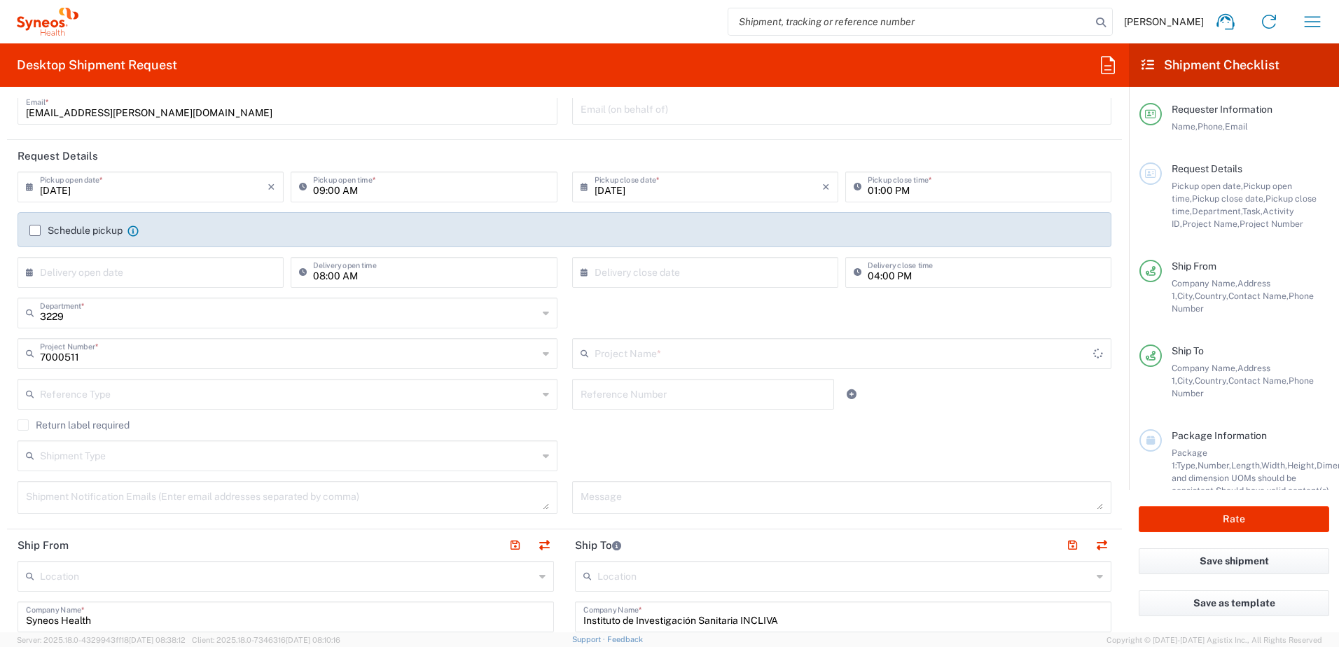
type input "Genmab 7000511"
click at [607, 440] on div "Shipment Type Batch Regular" at bounding box center [565, 460] width 1108 height 41
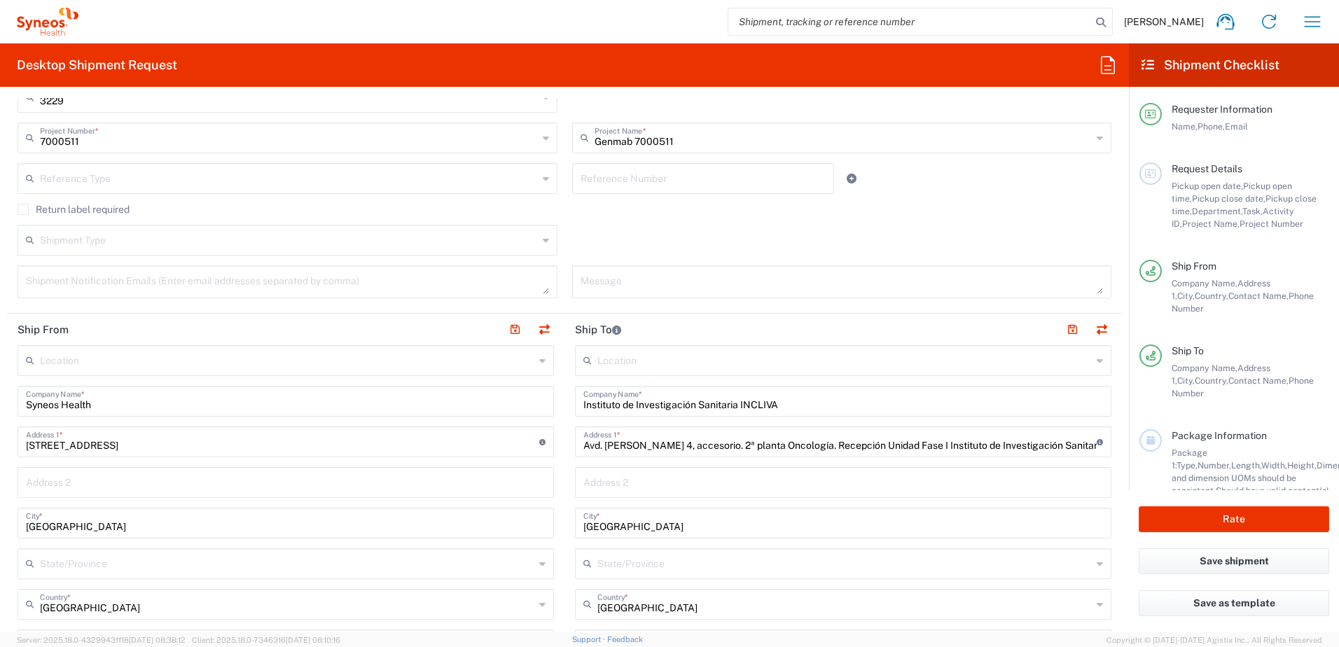
scroll to position [350, 0]
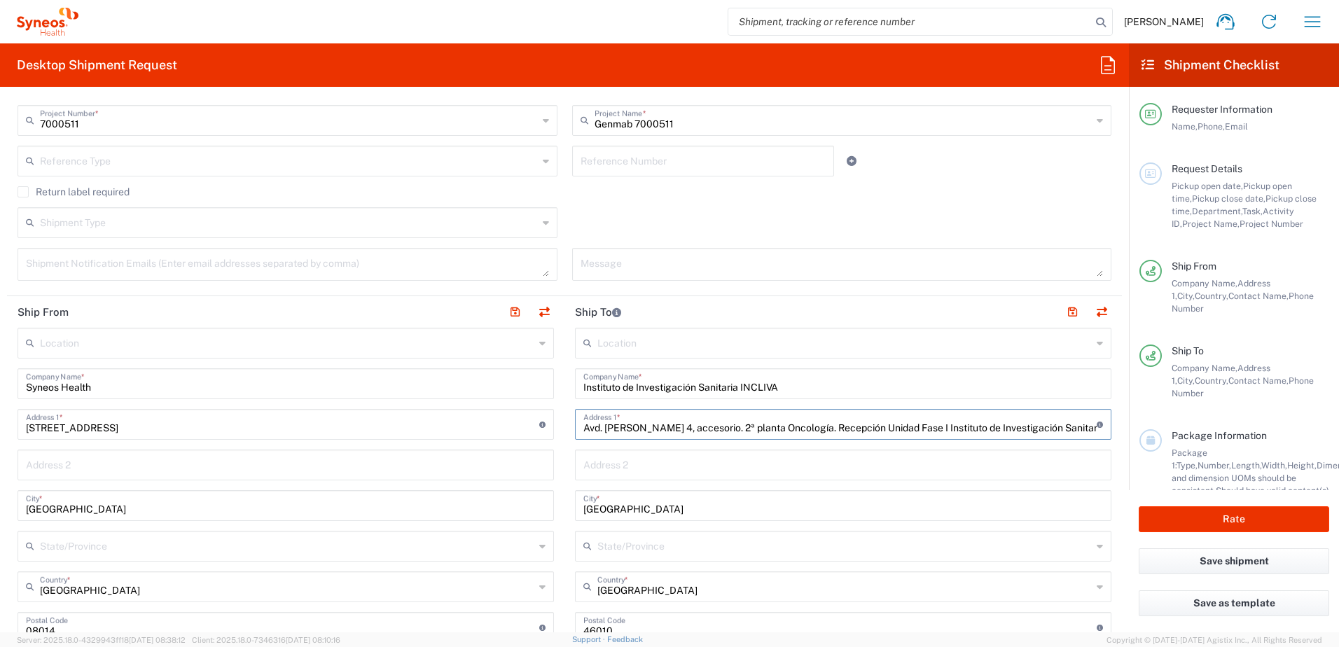
drag, startPoint x: 886, startPoint y: 428, endPoint x: 521, endPoint y: 431, distance: 364.7
click at [521, 431] on div "Ship From Location [PERSON_NAME] LLC-[GEOGRAPHIC_DATA] [GEOGRAPHIC_DATA] [GEOGR…" at bounding box center [564, 649] width 1115 height 706
click at [869, 440] on div "Location [PERSON_NAME] LLC-[GEOGRAPHIC_DATA] [GEOGRAPHIC_DATA] [GEOGRAPHIC_DATA…" at bounding box center [843, 622] width 536 height 588
drag, startPoint x: 835, startPoint y: 424, endPoint x: 1171, endPoint y: 432, distance: 335.4
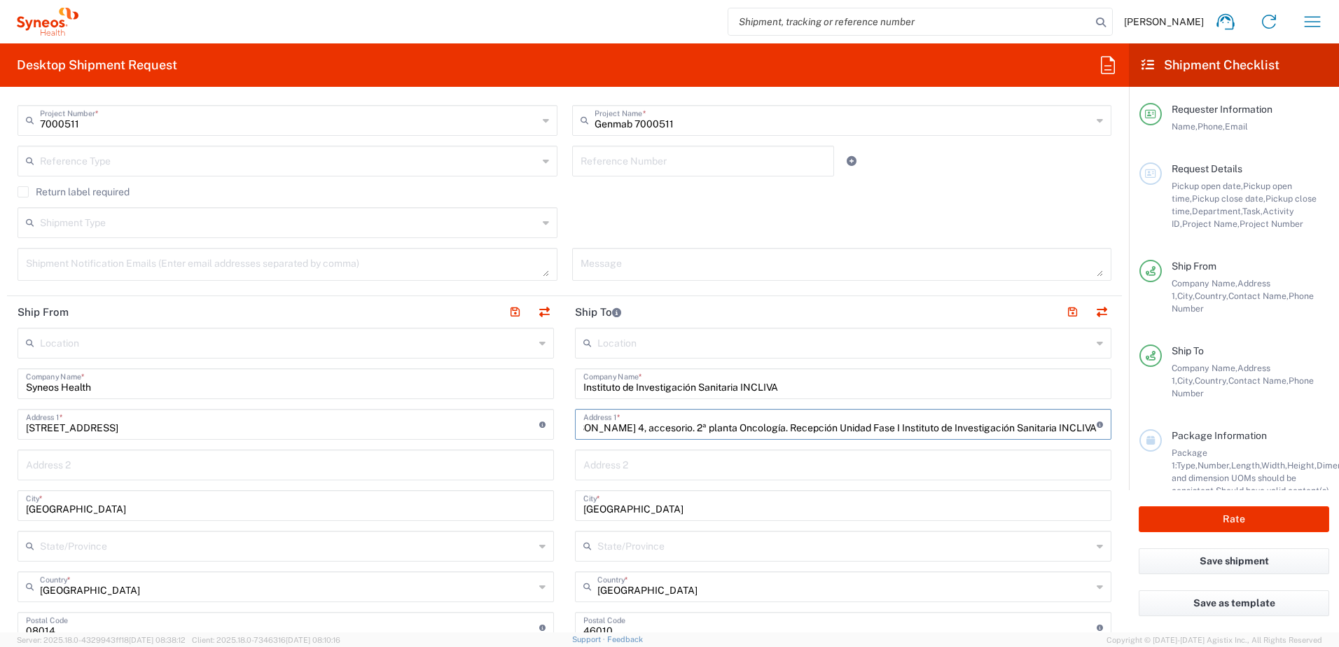
click at [1171, 432] on div "Desktop Shipment Request Requester Information [PERSON_NAME] Name * [PHONE_NUMB…" at bounding box center [669, 337] width 1339 height 589
type input "Avd. [PERSON_NAME] 4, accesorio. 2ª planta Oncología."
click at [799, 455] on input "text" at bounding box center [842, 464] width 519 height 25
paste input "Recepción Unidad Fase I Instituto de Investigación Sanitaria INCLIVA"
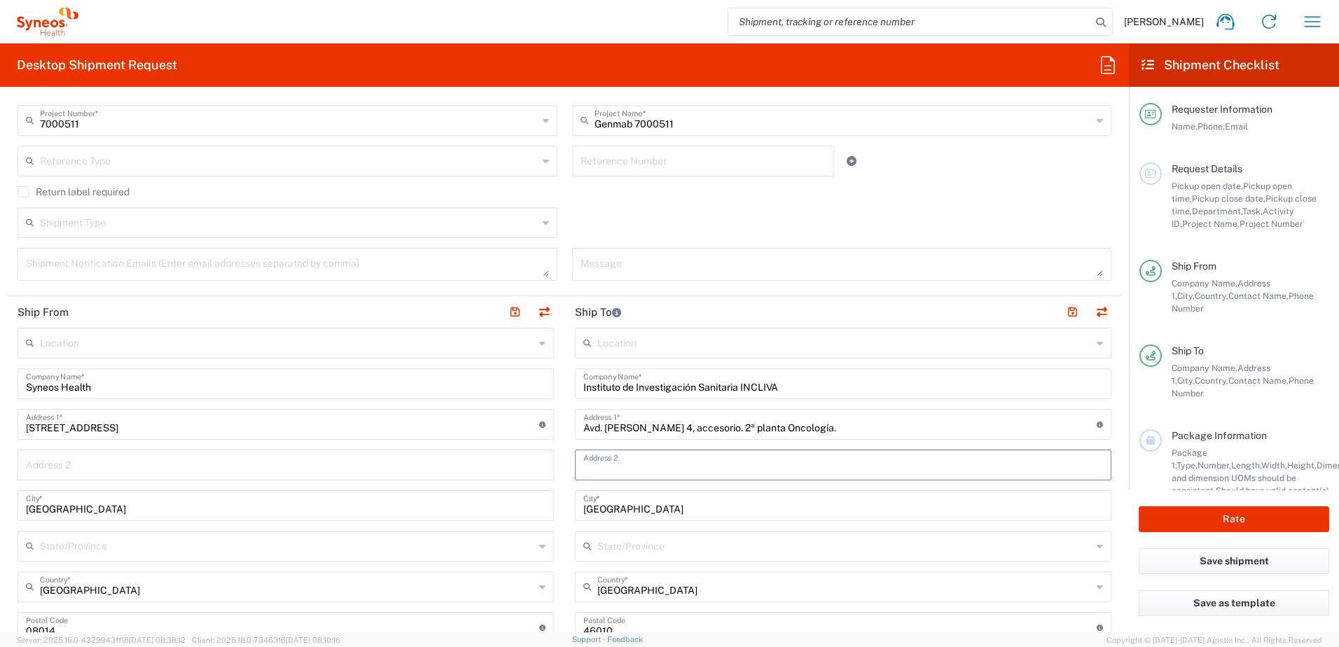
type input "Recepción Unidad Fase I Instituto de Investigación Sanitaria INCLIVA"
drag, startPoint x: 921, startPoint y: 470, endPoint x: 553, endPoint y: 476, distance: 367.6
click at [553, 476] on div "Ship From Location [PERSON_NAME] LLC-[GEOGRAPHIC_DATA] [GEOGRAPHIC_DATA] [GEOGR…" at bounding box center [564, 649] width 1115 height 706
click at [583, 426] on input "Avd. [PERSON_NAME] 4, accesorio. 2ª planta Oncología." at bounding box center [839, 423] width 513 height 25
paste input "Recepción Unidad Fase I Instituto de Investigación Sanitaria INCLIVA"
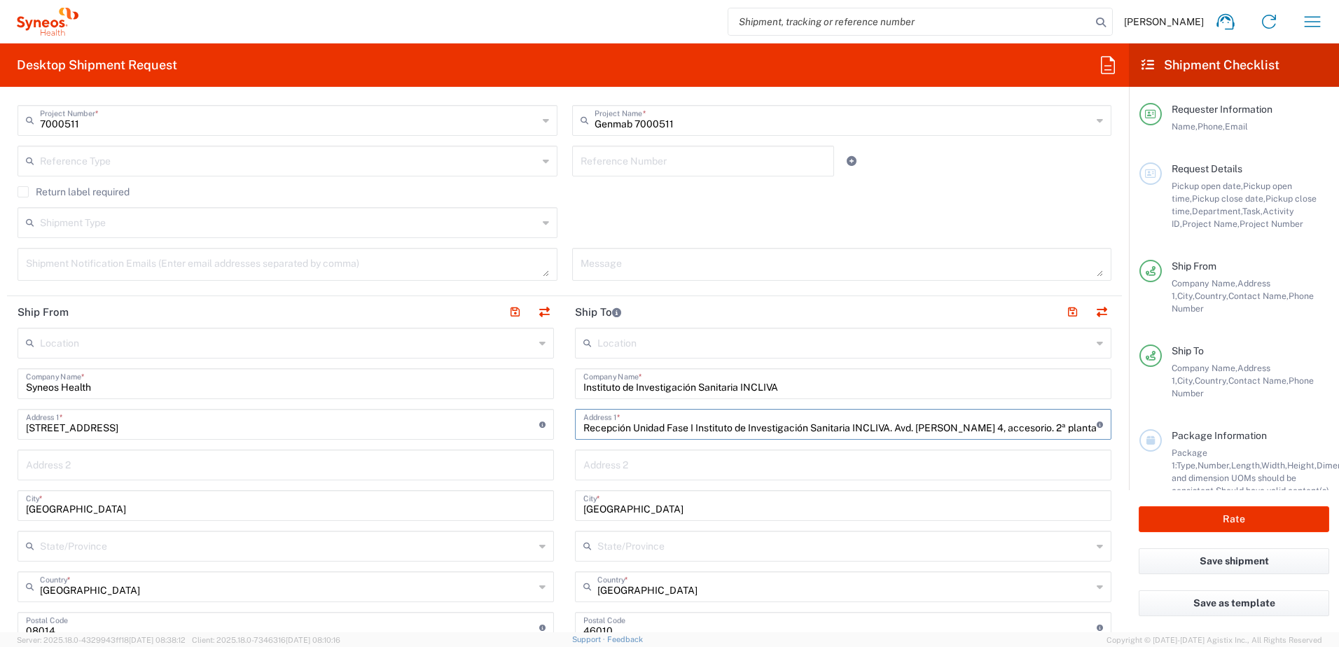
drag, startPoint x: 893, startPoint y: 426, endPoint x: 416, endPoint y: 433, distance: 477.5
click at [416, 433] on div "Ship From Location [PERSON_NAME] LLC-[GEOGRAPHIC_DATA] [GEOGRAPHIC_DATA] [GEOGR…" at bounding box center [564, 649] width 1115 height 706
type input "Avd. [PERSON_NAME] 4, accesorio. 2ª planta Oncología."
click at [697, 473] on input "text" at bounding box center [842, 464] width 519 height 25
paste input "Recepción Unidad Fase I Instituto de Investigación Sanitaria INCLIVA"
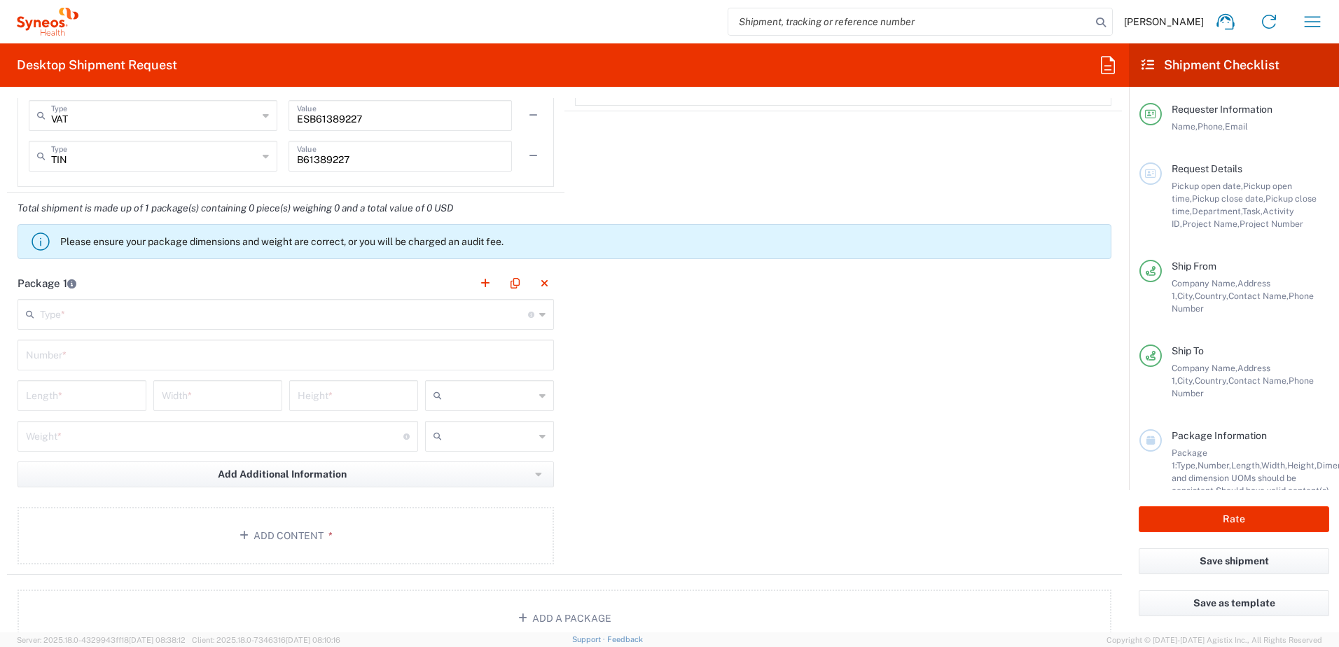
scroll to position [1167, 0]
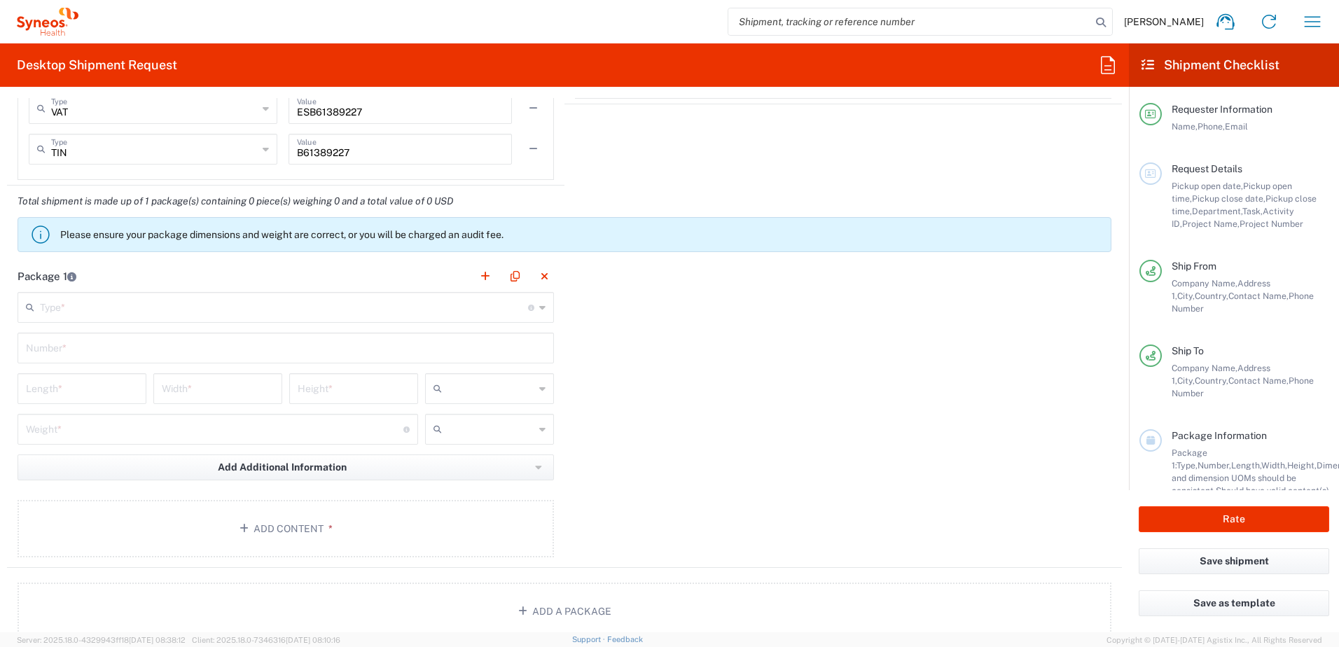
type input "Recepción Unidad Fase I Instituto de Investigación Sanitaria INCLIVA"
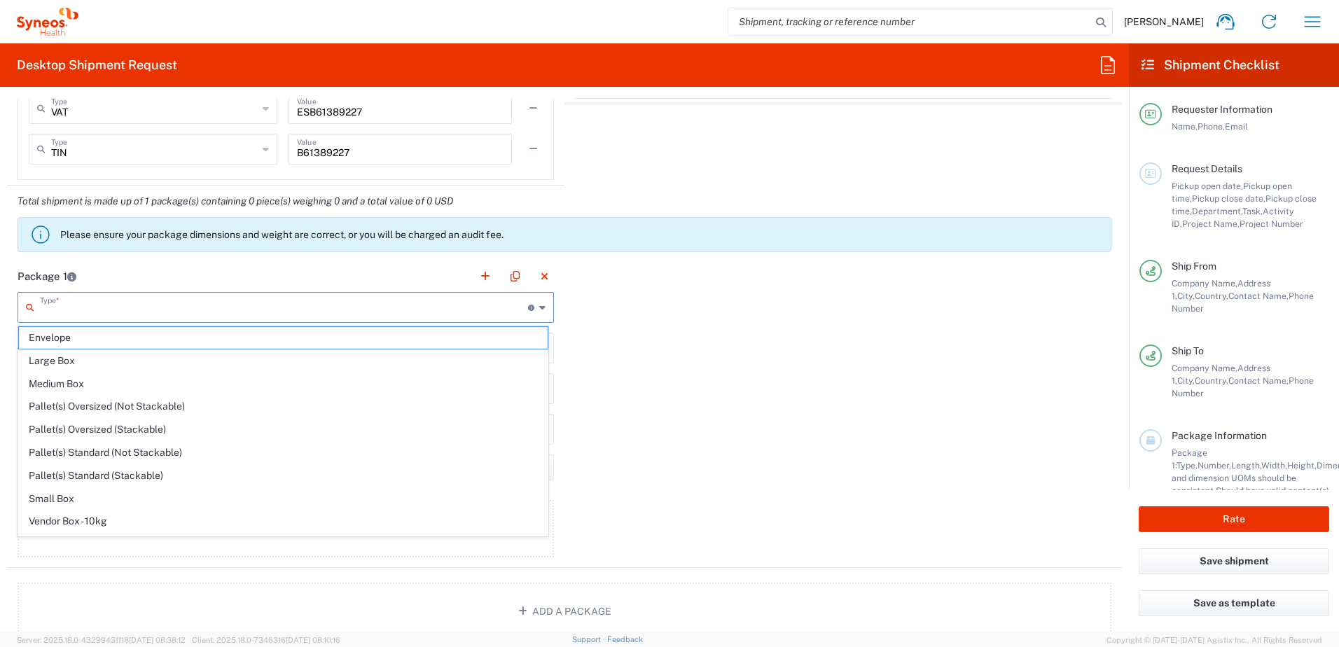
click at [370, 312] on input "text" at bounding box center [284, 306] width 488 height 25
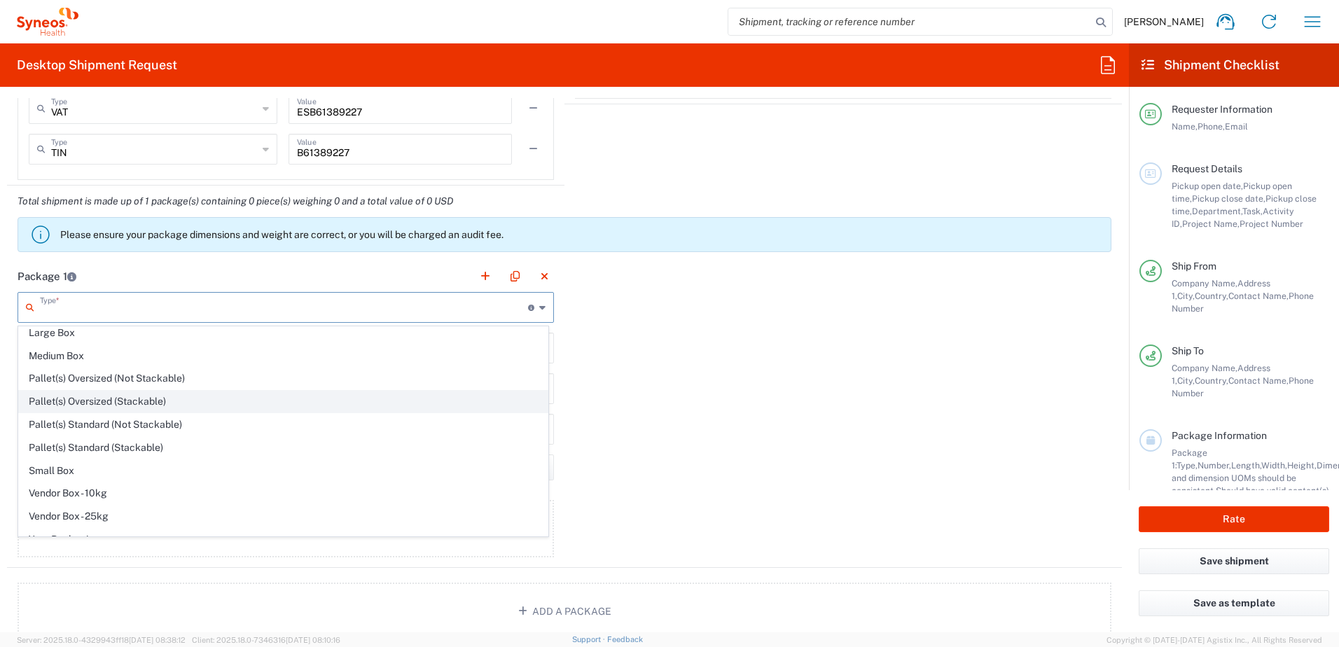
scroll to position [43, 0]
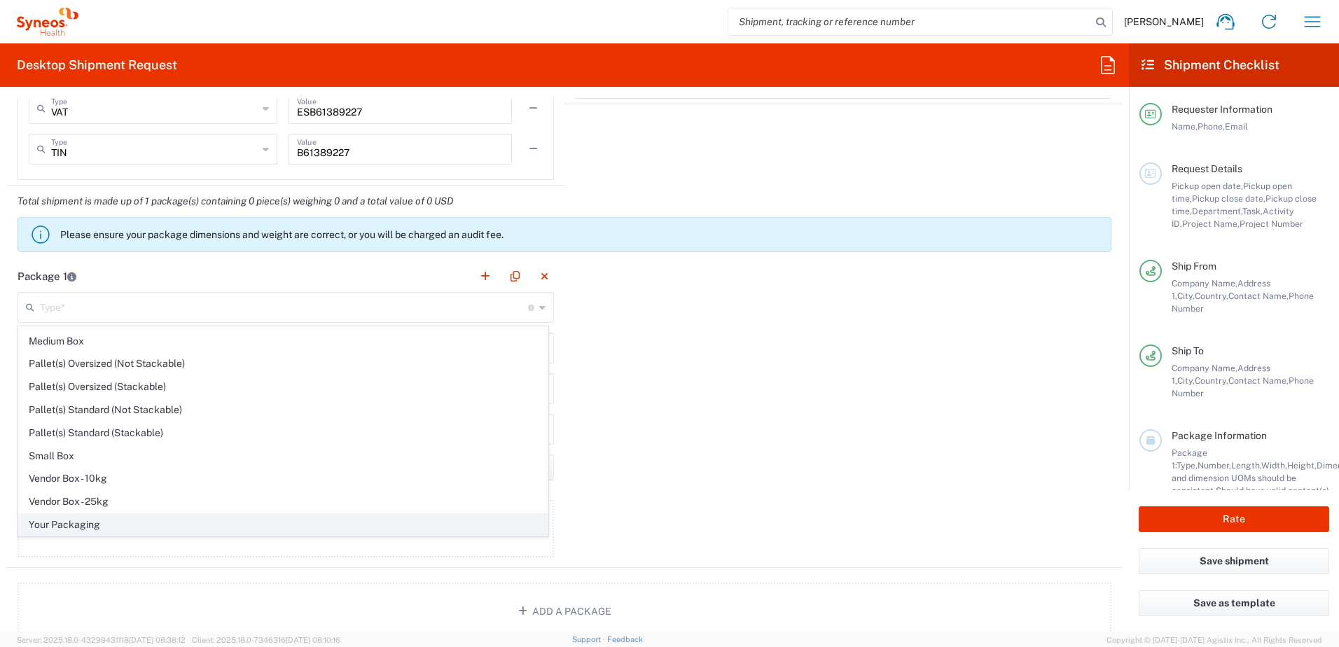
click at [122, 517] on span "Your Packaging" at bounding box center [283, 525] width 529 height 22
type input "Your Packaging"
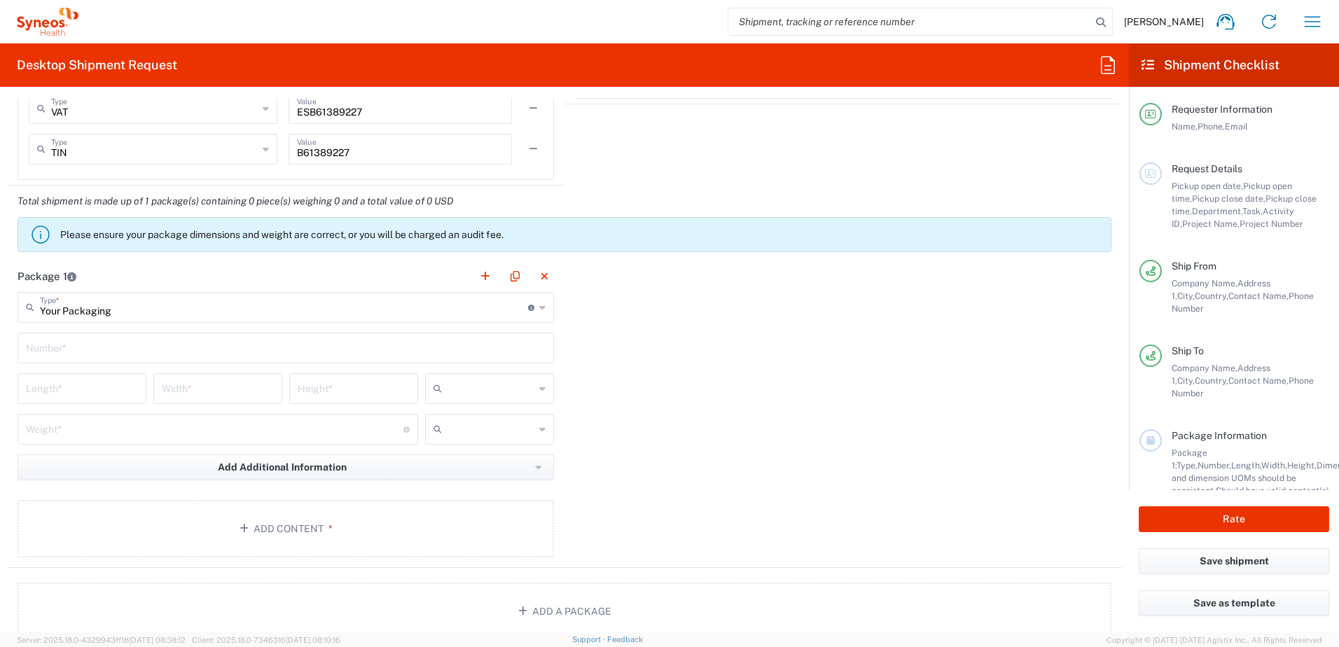
click at [104, 347] on input "text" at bounding box center [285, 347] width 519 height 25
type input "1"
click at [95, 378] on input "number" at bounding box center [82, 387] width 112 height 25
click at [440, 384] on icon at bounding box center [440, 388] width 14 height 22
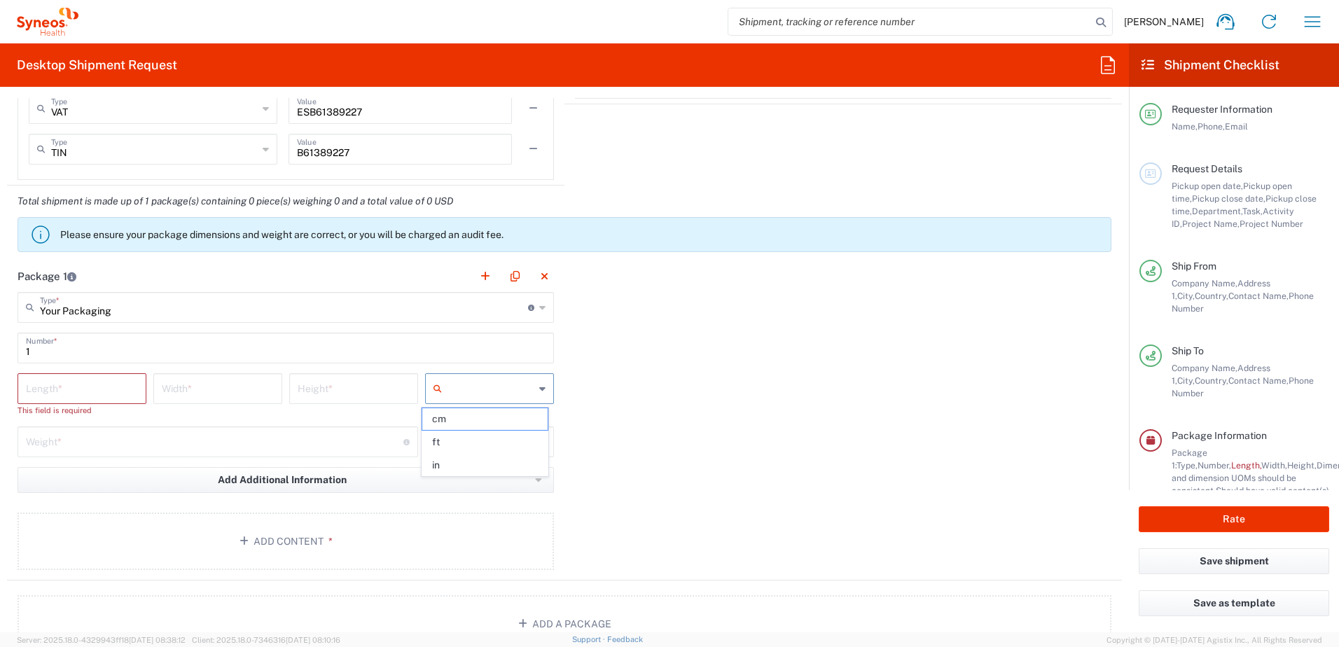
click at [473, 391] on input "text" at bounding box center [490, 388] width 87 height 22
click at [484, 420] on span "cm" at bounding box center [484, 419] width 125 height 22
type input "cm"
click at [470, 450] on input "text" at bounding box center [490, 442] width 87 height 22
click at [472, 466] on span "kgs" at bounding box center [484, 472] width 125 height 22
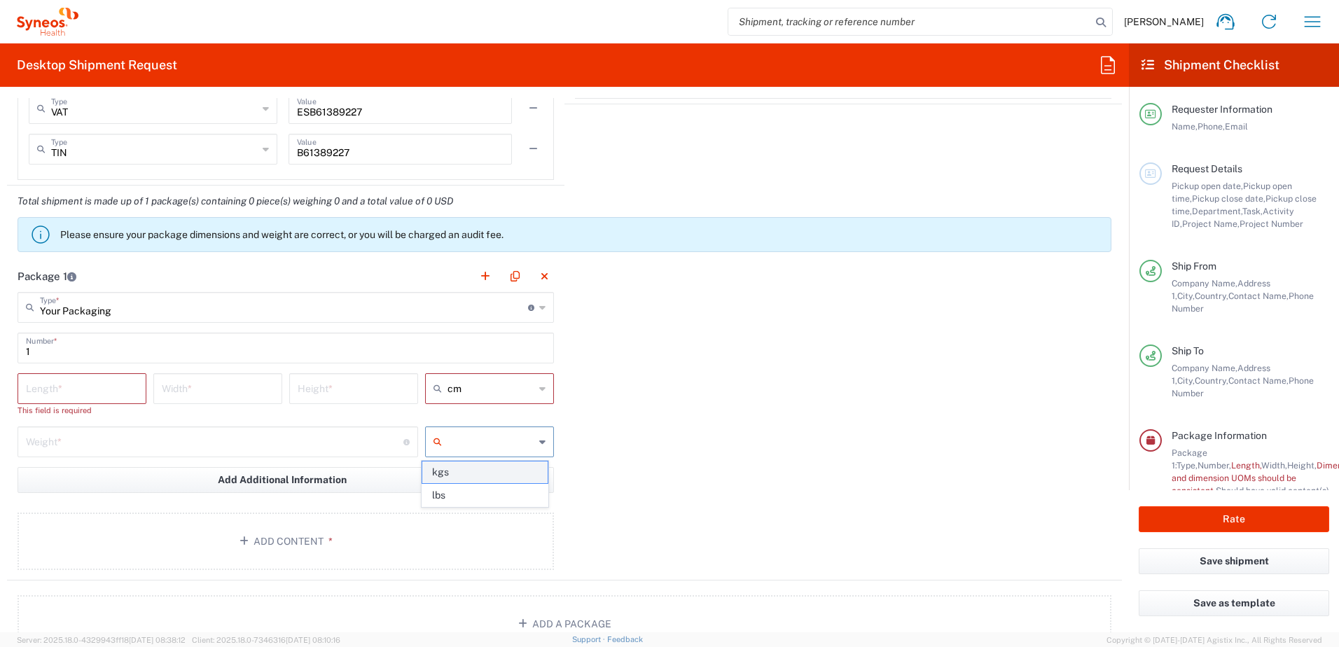
type input "kgs"
click at [123, 454] on div "Weight * Total weight of package(s) in pounds or kilograms" at bounding box center [218, 441] width 400 height 31
click at [129, 440] on input "number" at bounding box center [214, 440] width 377 height 25
type input "2"
click at [101, 389] on input "number" at bounding box center [82, 387] width 112 height 25
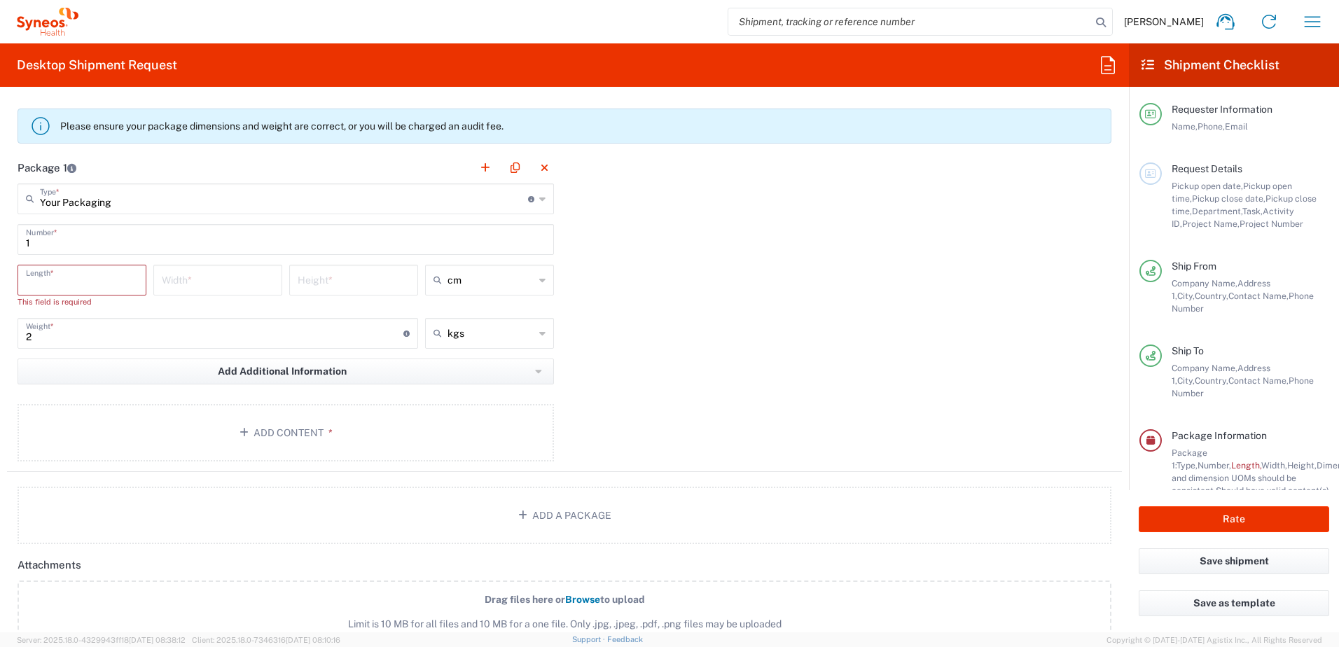
scroll to position [1400, 0]
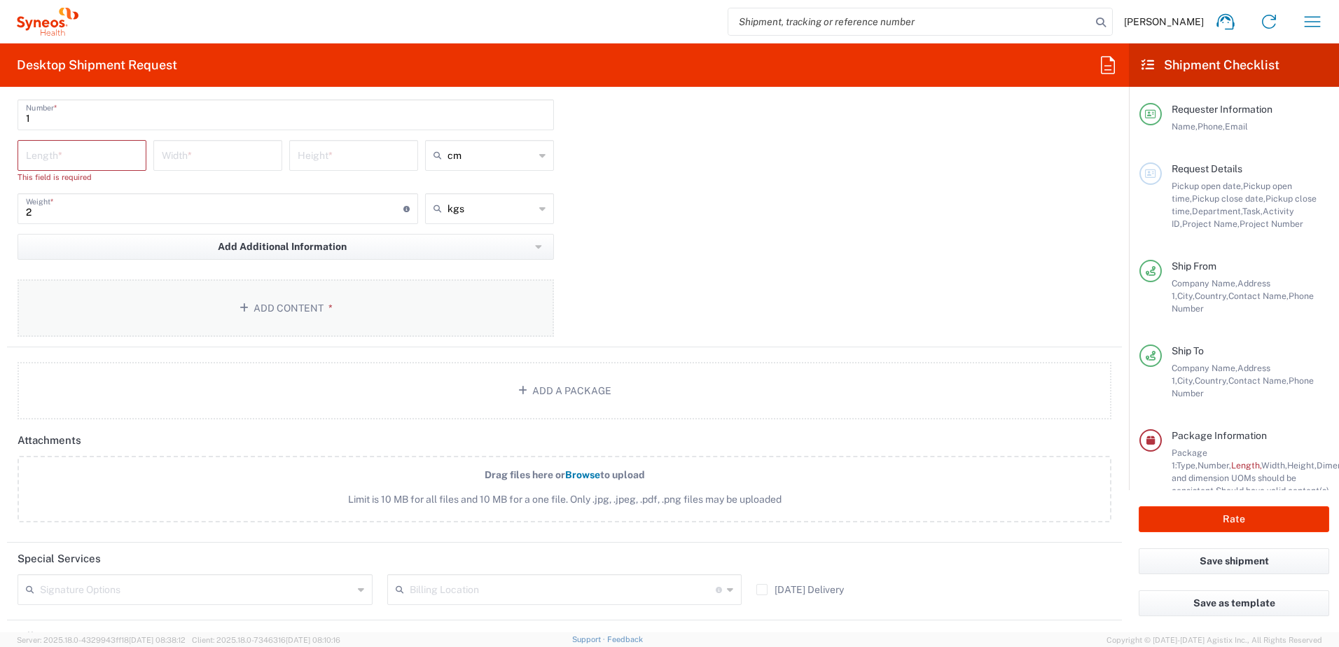
click at [267, 303] on button "Add Content *" at bounding box center [286, 307] width 536 height 57
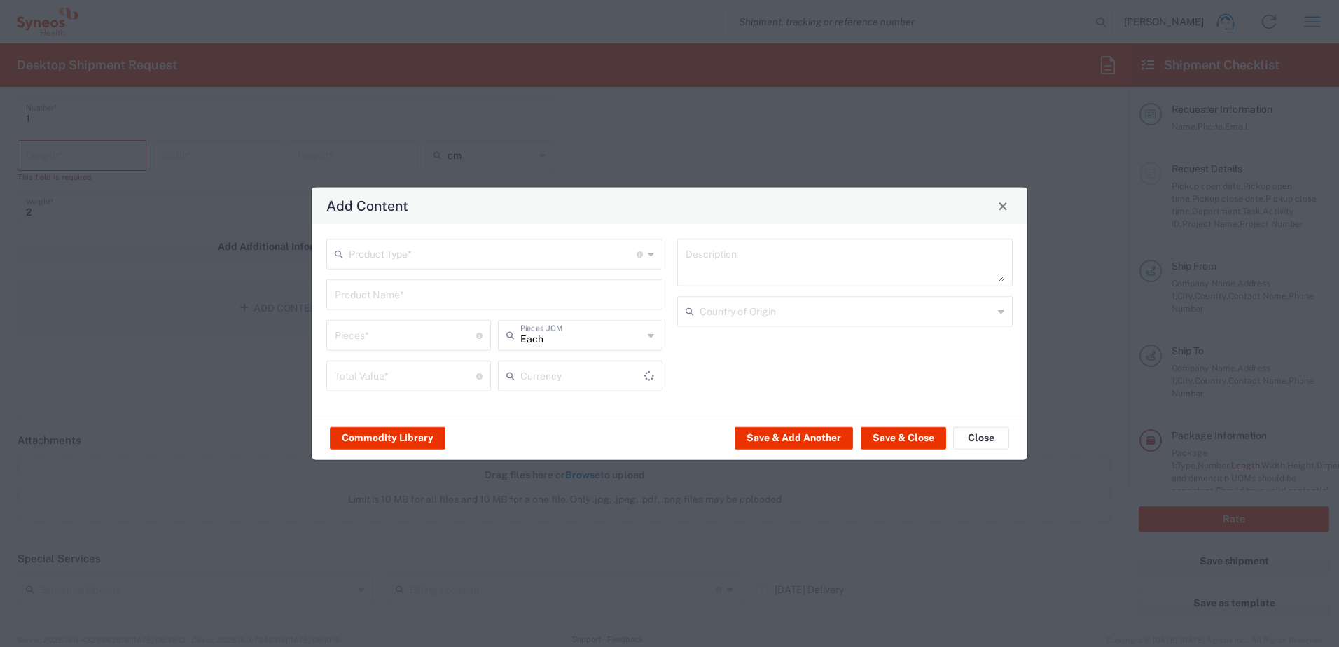
type input "US Dollar"
click at [444, 260] on input "text" at bounding box center [493, 253] width 288 height 25
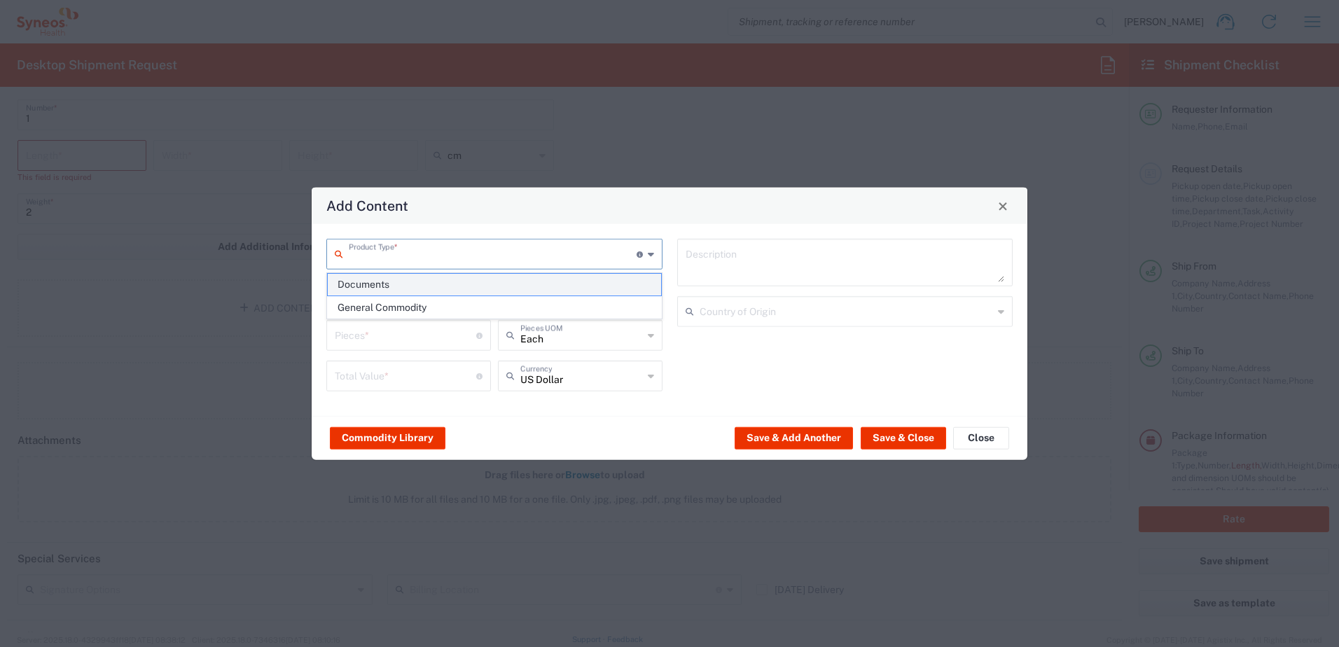
click at [406, 286] on span "Documents" at bounding box center [494, 285] width 333 height 22
type input "Documents"
type input "1"
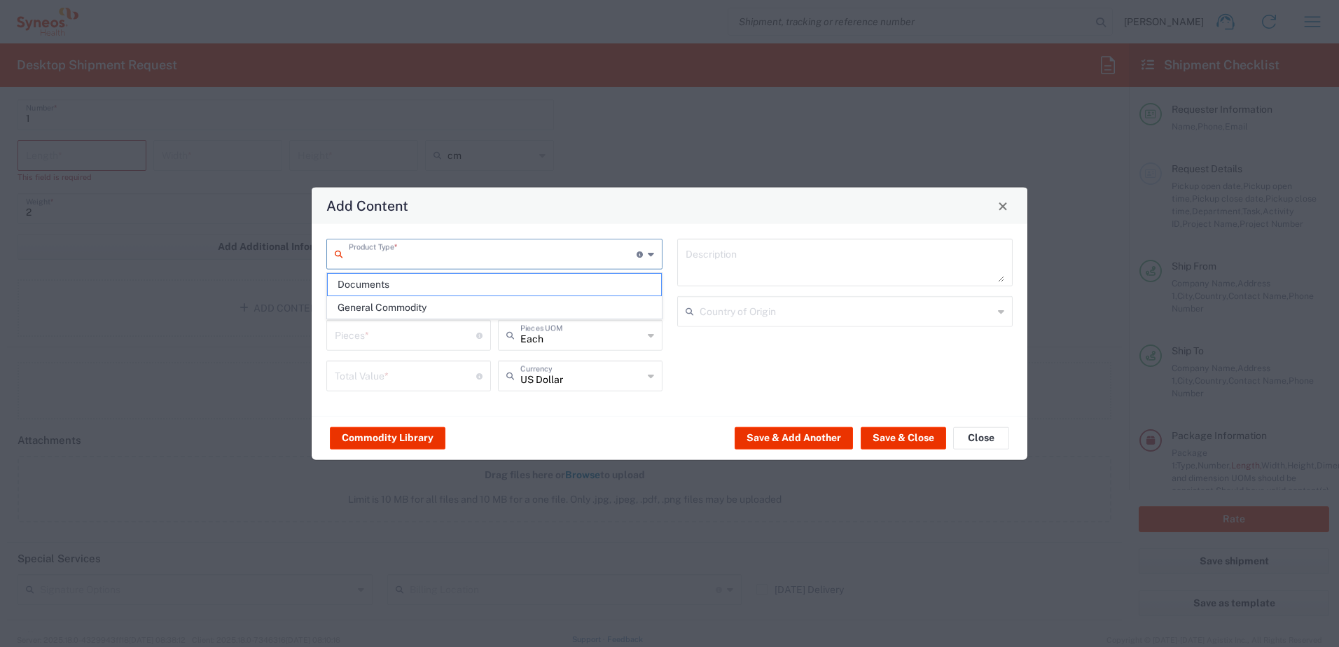
type textarea "Documents"
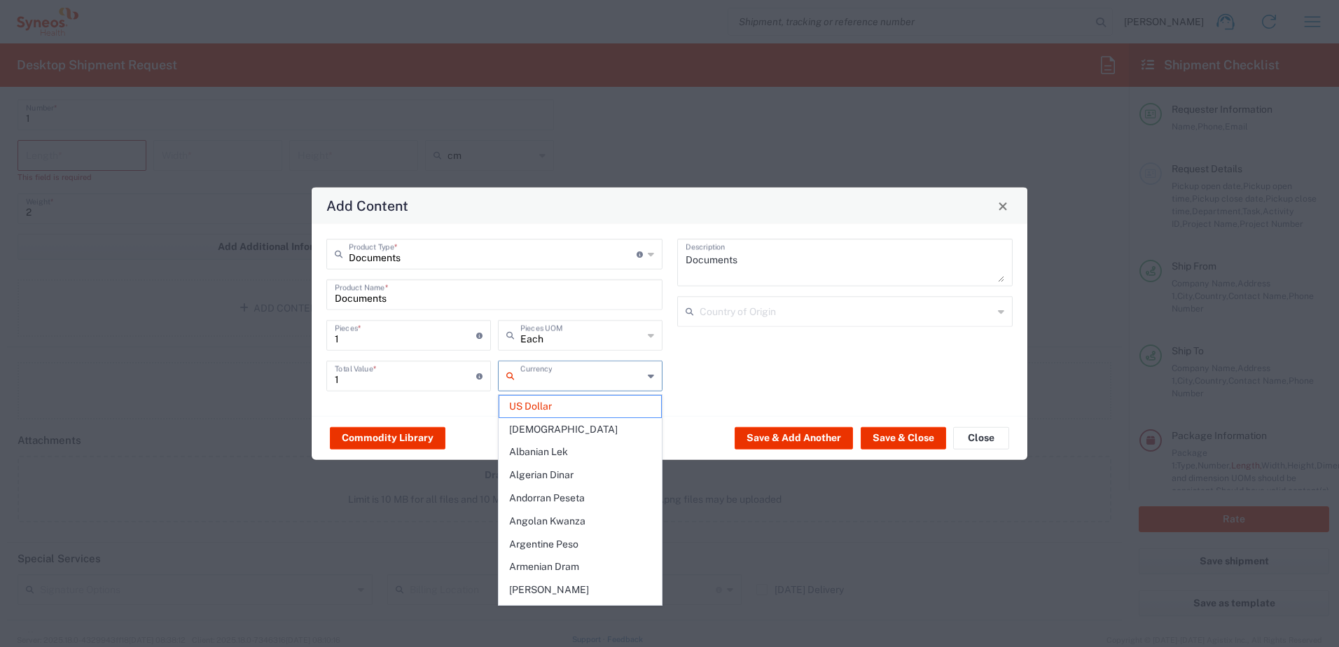
click at [576, 382] on input "text" at bounding box center [581, 375] width 123 height 25
click at [553, 511] on span "Euro" at bounding box center [580, 522] width 162 height 22
type input "Euro"
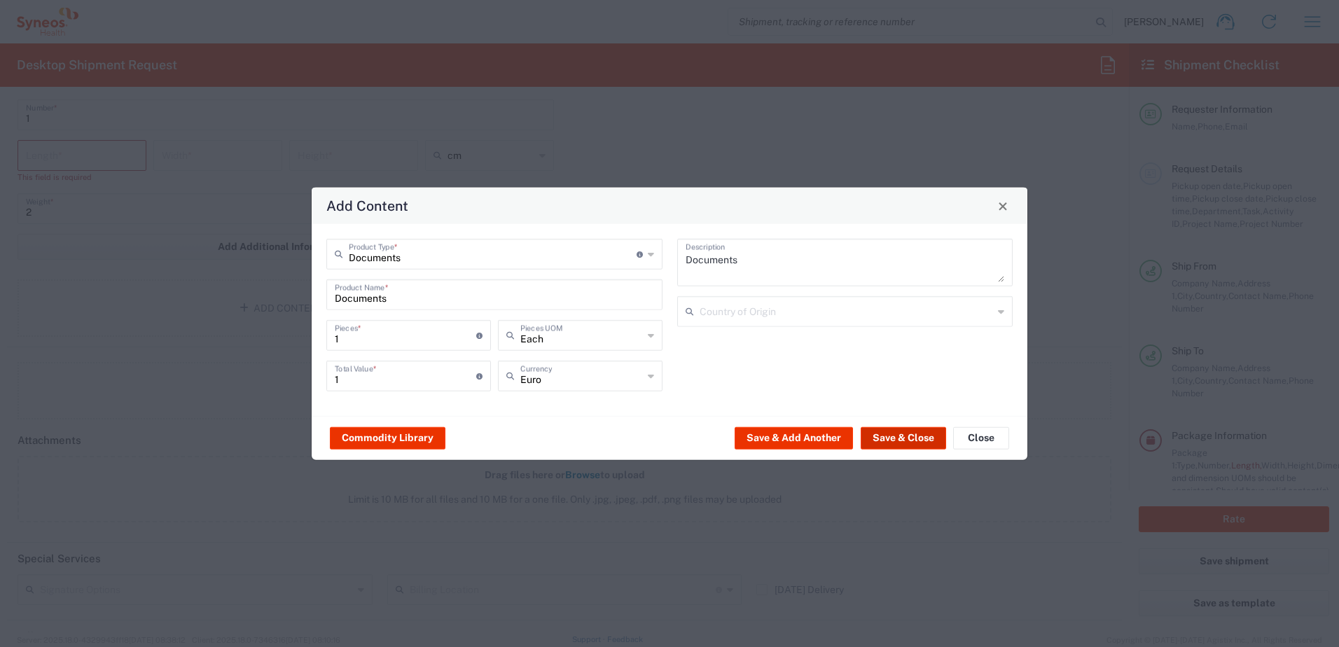
click at [893, 436] on button "Save & Close" at bounding box center [902, 437] width 85 height 22
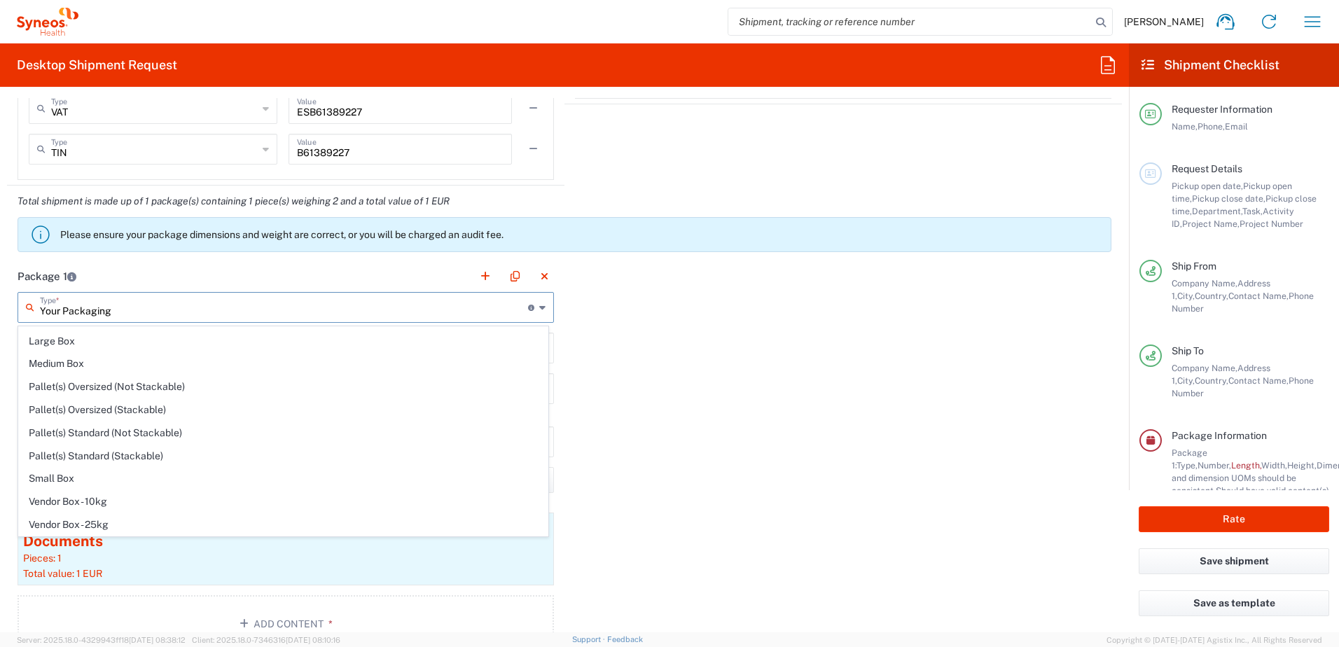
click at [113, 309] on input "Your Packaging" at bounding box center [284, 306] width 488 height 25
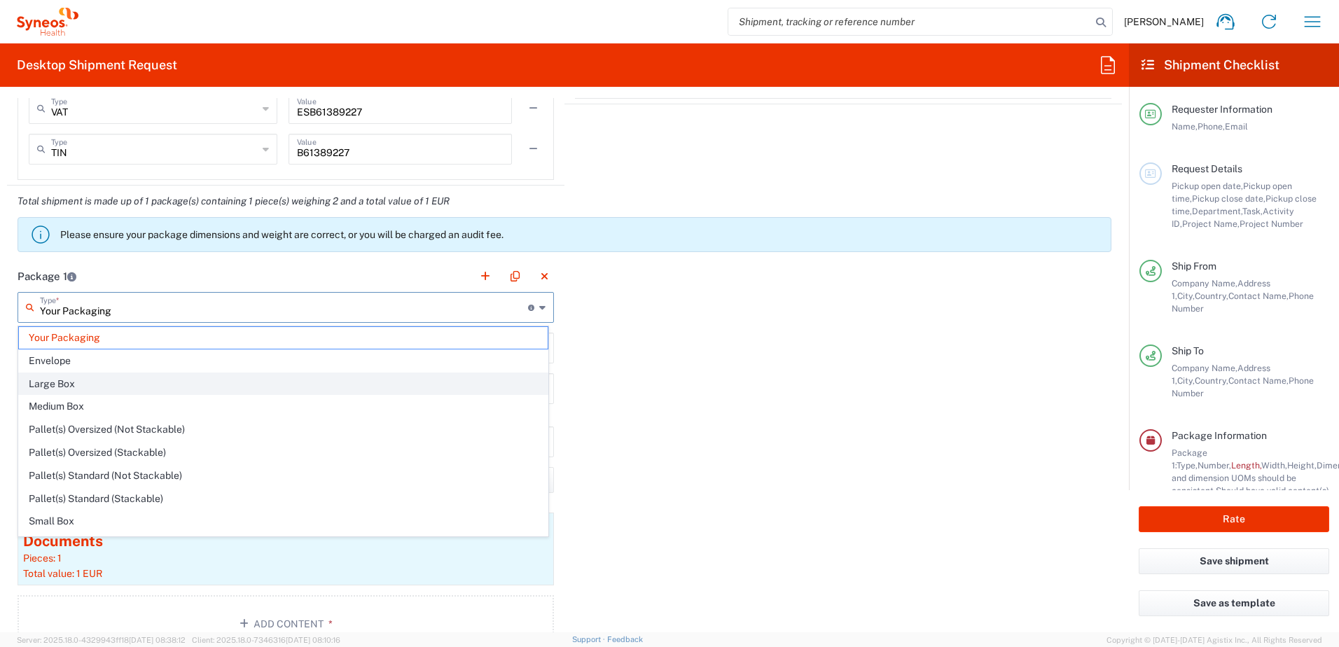
click at [104, 377] on span "Large Box" at bounding box center [283, 384] width 529 height 22
type input "Large Box"
type input "44.45"
type input "31.75"
type input "7.62"
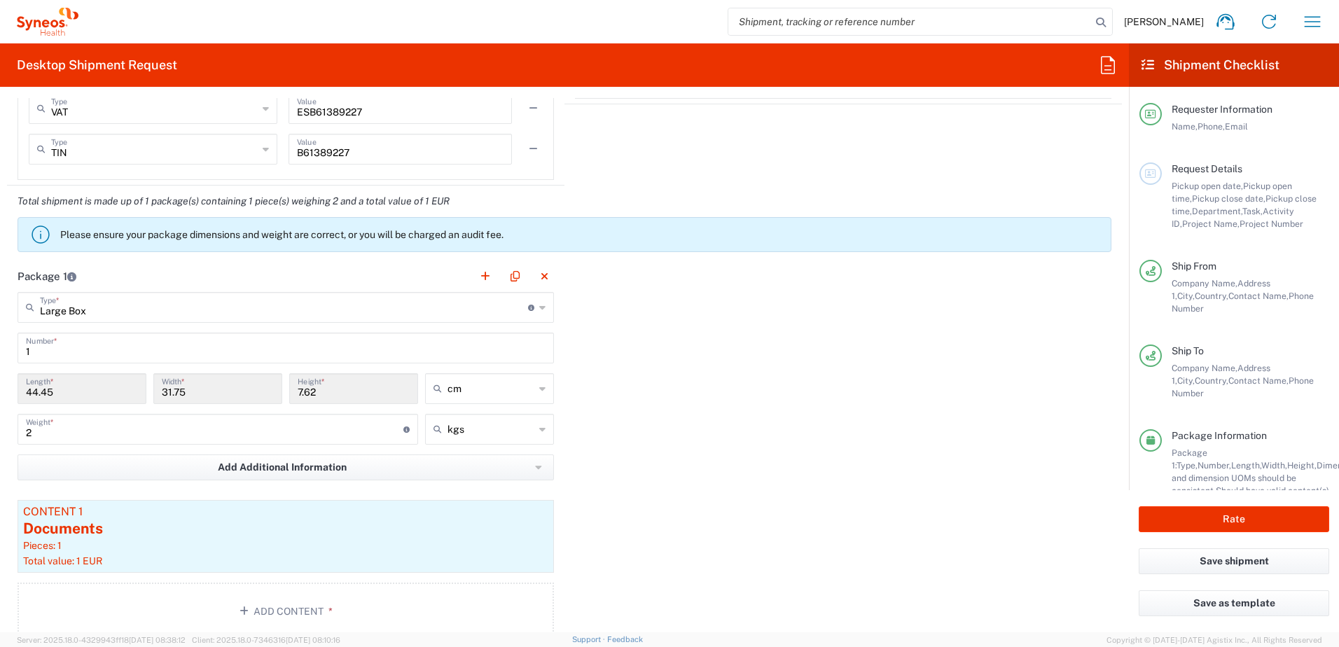
click at [115, 314] on input "Large Box" at bounding box center [284, 306] width 488 height 25
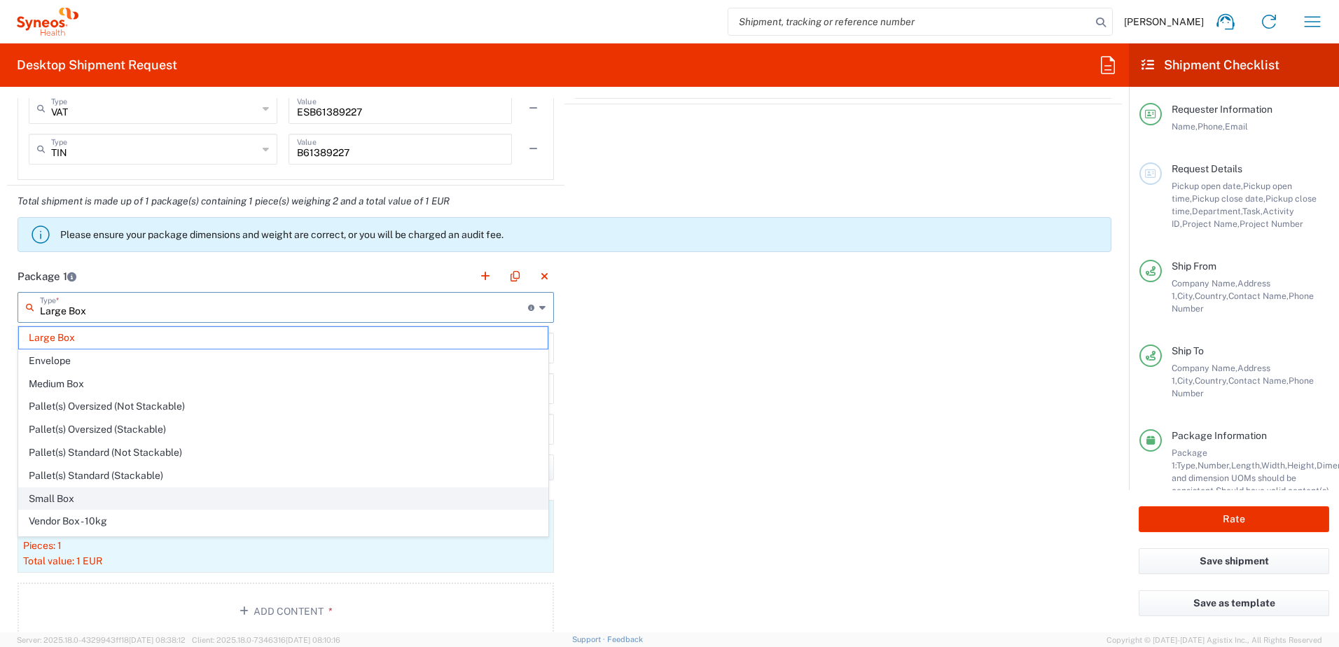
scroll to position [43, 0]
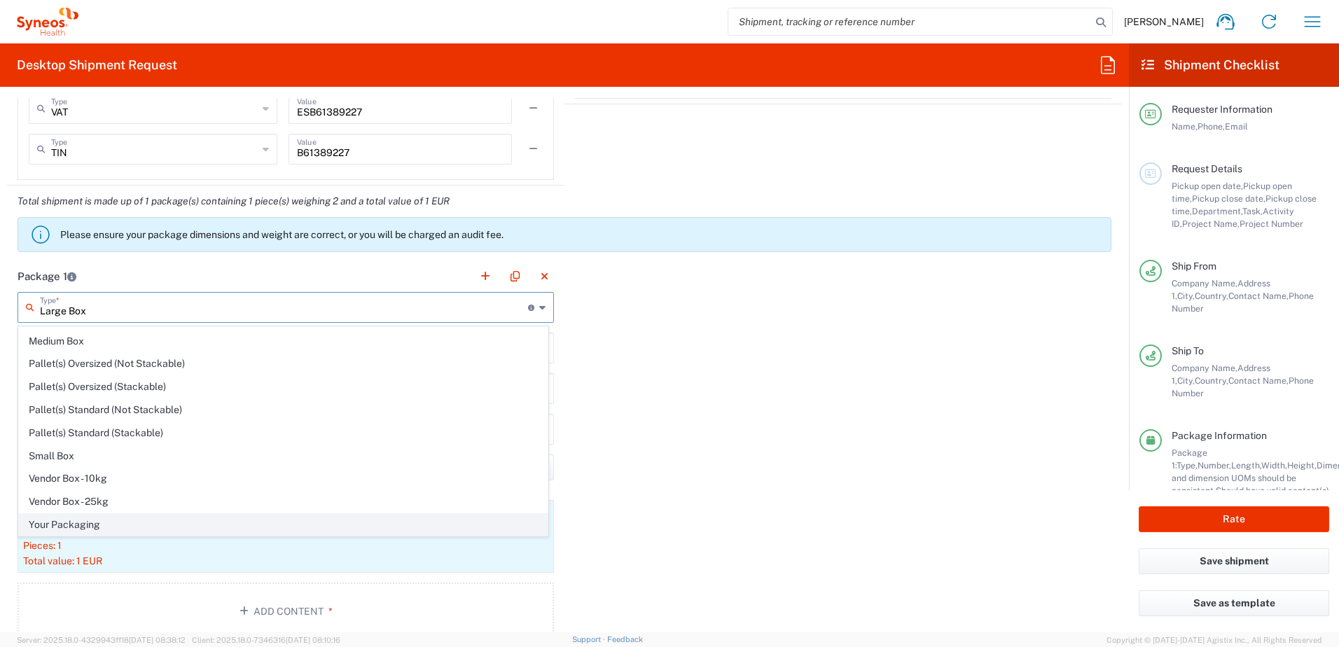
click at [85, 522] on span "Your Packaging" at bounding box center [283, 525] width 529 height 22
type input "Your Packaging"
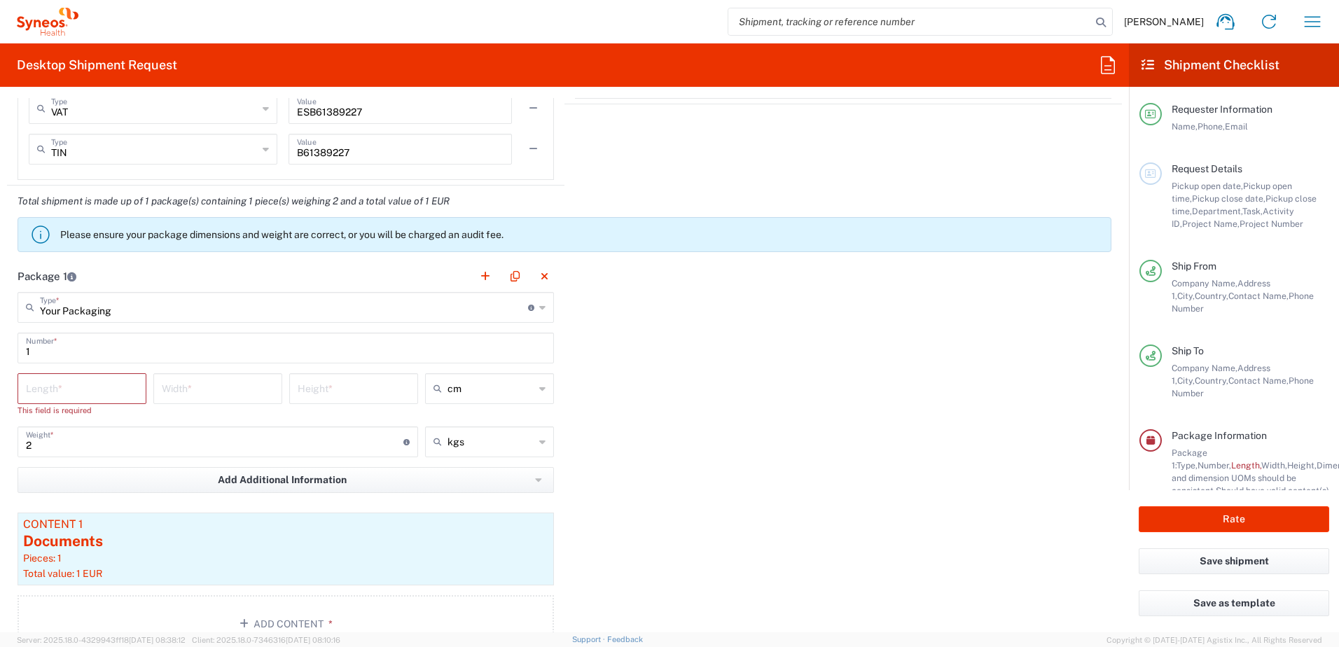
click at [42, 391] on input "number" at bounding box center [82, 387] width 112 height 25
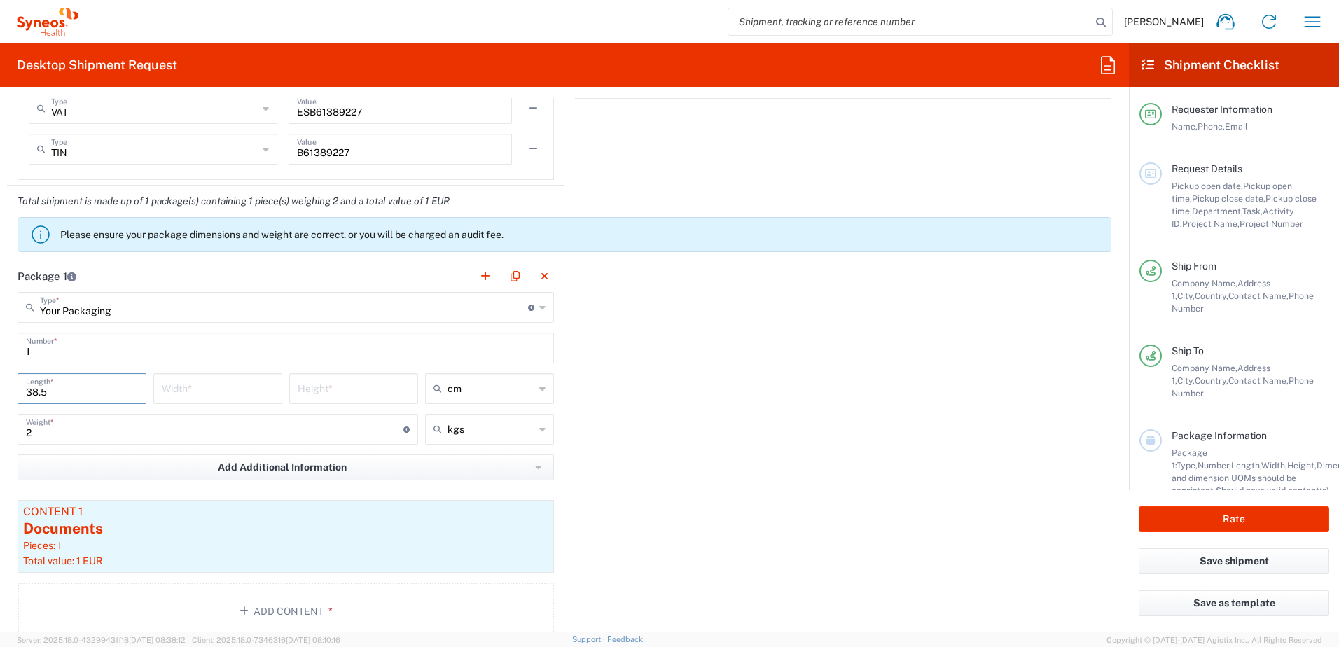
type input "38.5"
click at [179, 387] on input "number" at bounding box center [218, 387] width 112 height 25
type input "30"
type input "15.5"
click at [837, 356] on div "Package 1 Your Packaging Type * Material used to package goods Large Box Envelo…" at bounding box center [564, 455] width 1115 height 390
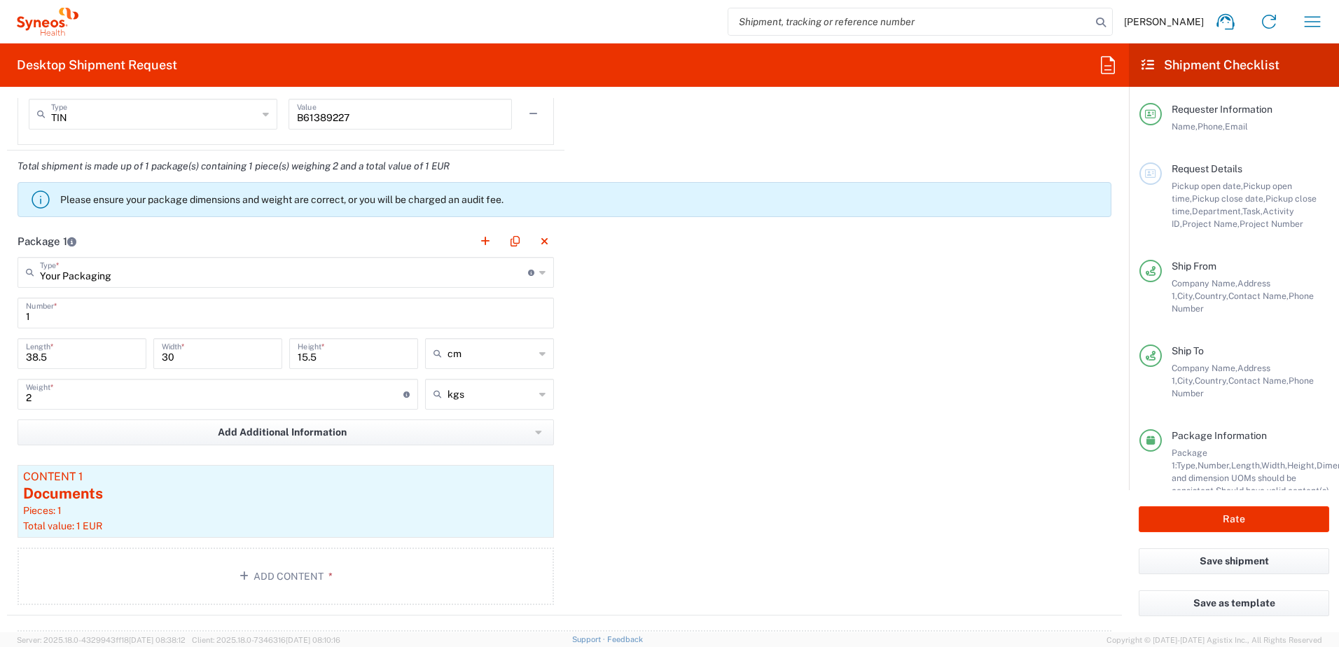
scroll to position [1200, 0]
click at [550, 428] on main "Your Packaging Type * Material used to package goods Large Box Envelope Medium …" at bounding box center [285, 435] width 557 height 353
click at [540, 433] on button "Add Additional Information" at bounding box center [286, 434] width 536 height 26
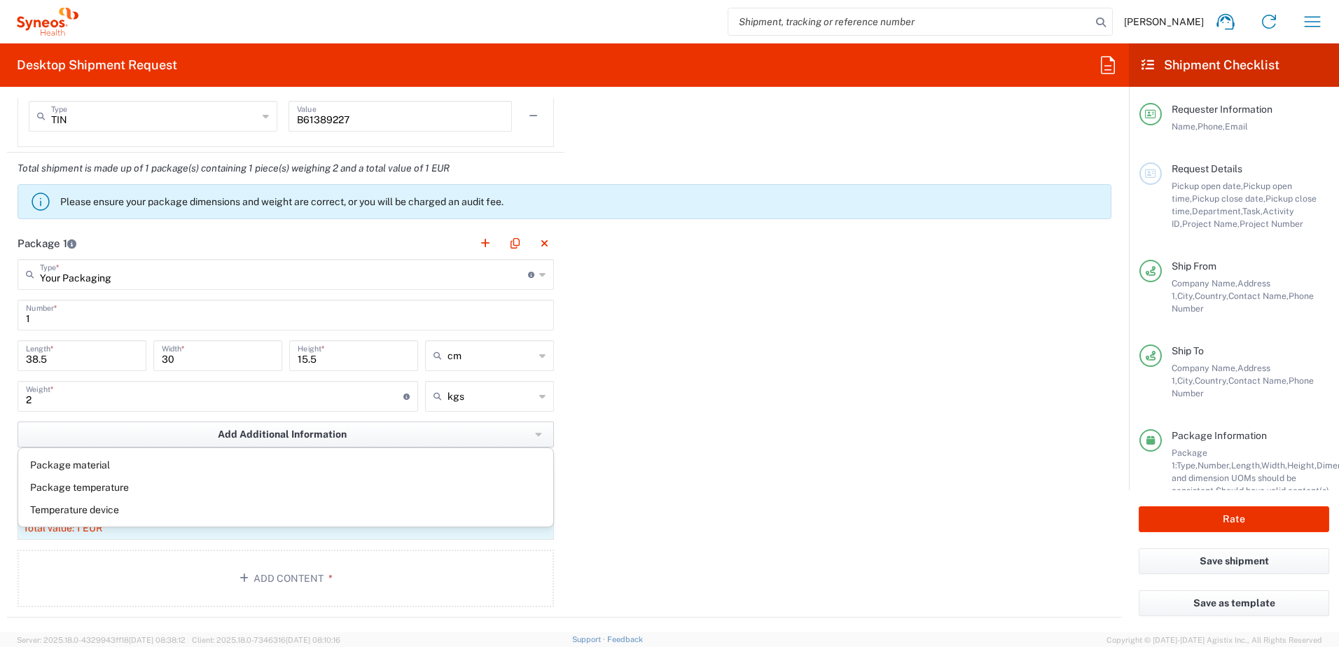
click at [539, 433] on button "Add Additional Information" at bounding box center [286, 434] width 536 height 26
click at [686, 405] on div "Package 1 Your Packaging Type * Material used to package goods Large Box Envelo…" at bounding box center [564, 423] width 1115 height 390
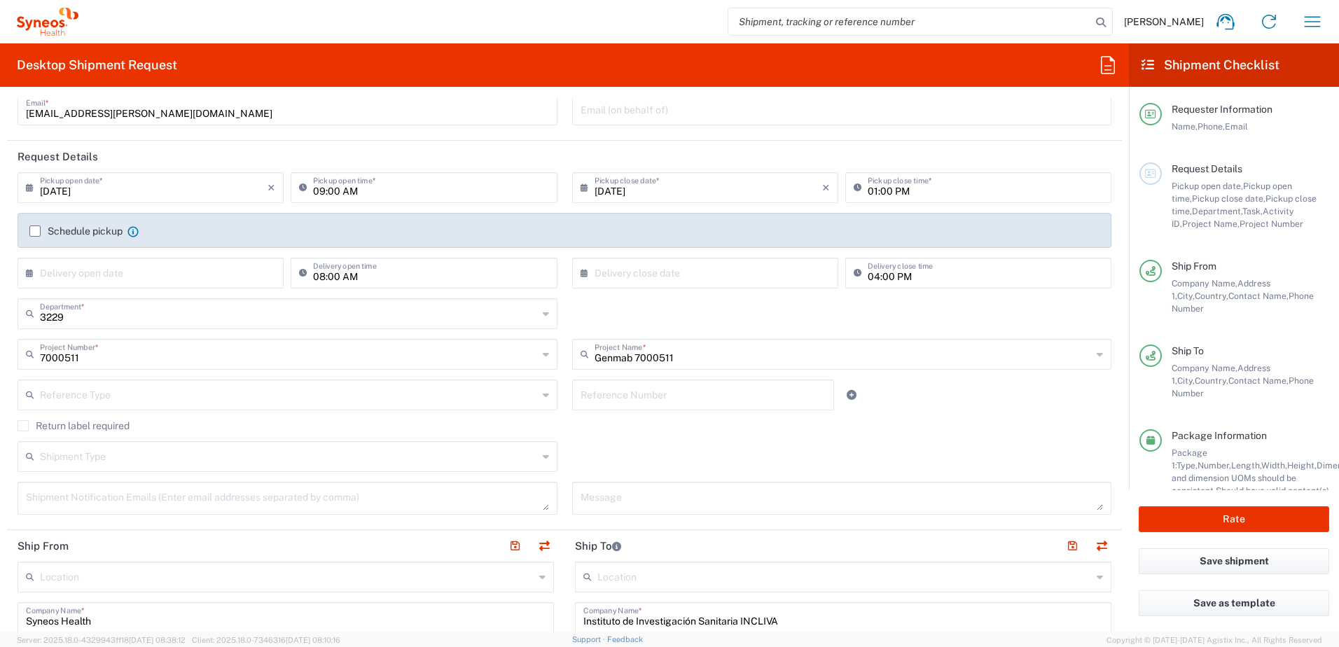
scroll to position [150, 0]
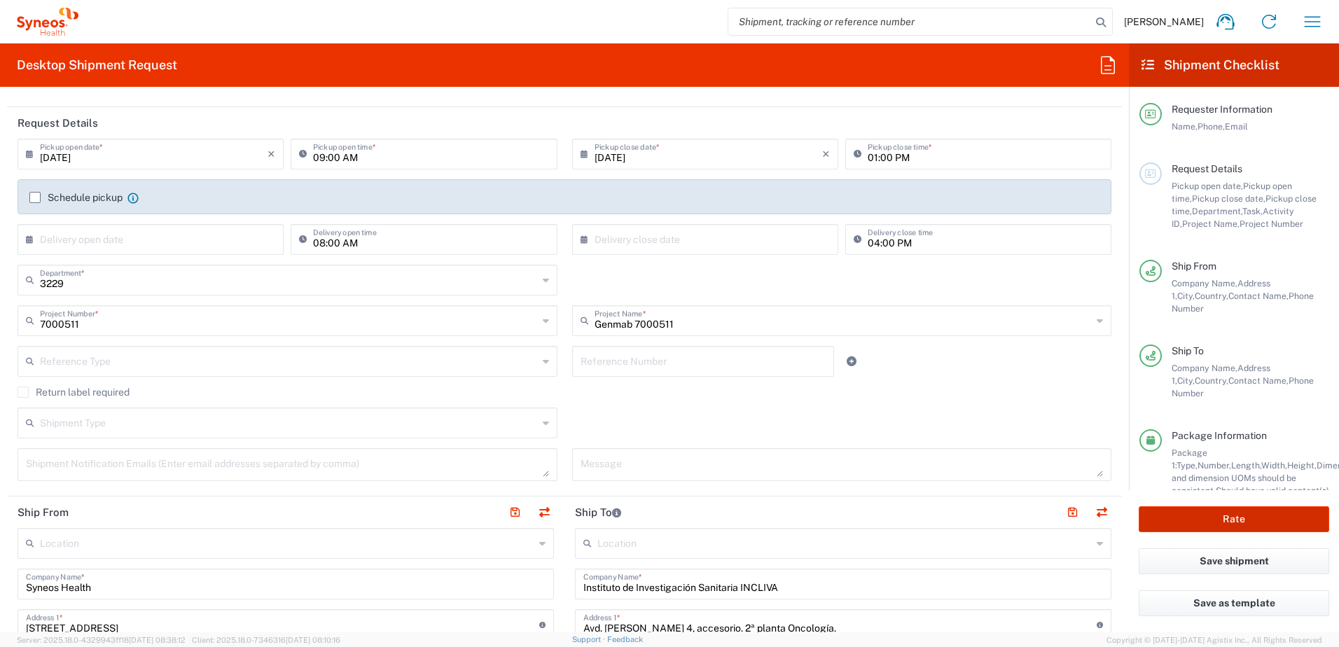
click at [1226, 517] on button "Rate" at bounding box center [1233, 519] width 190 height 26
type input "7000511"
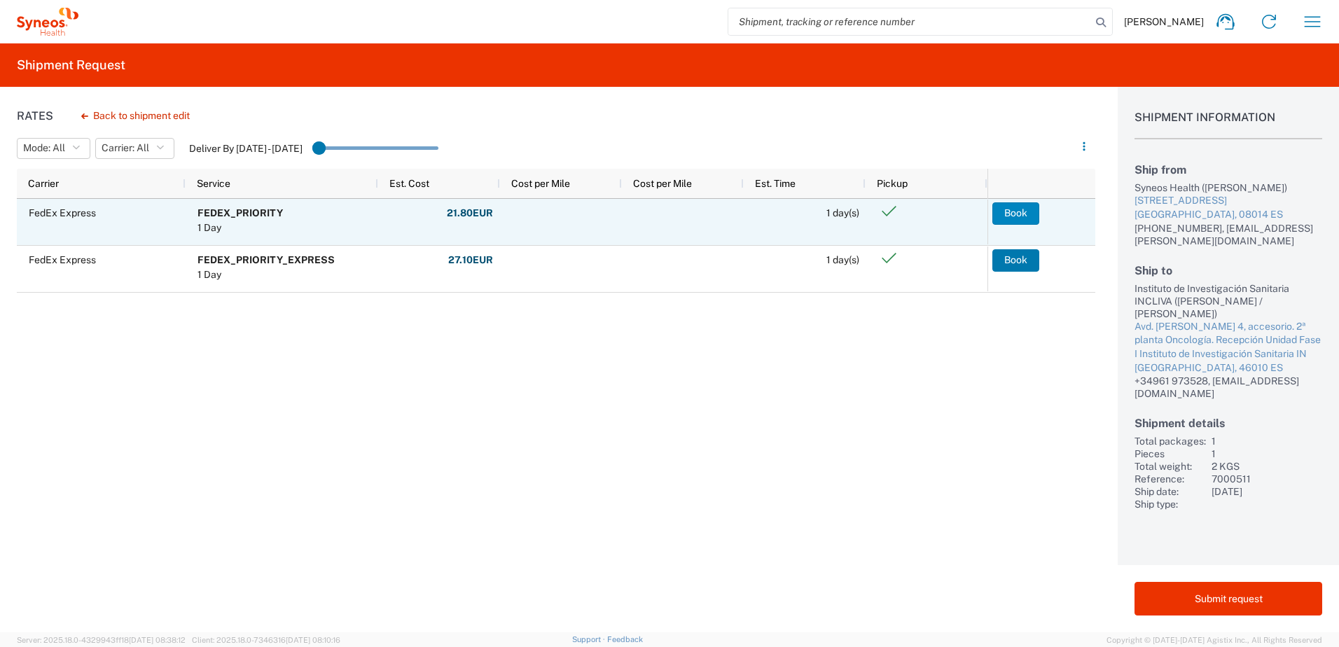
click at [1015, 216] on button "Book" at bounding box center [1015, 213] width 47 height 22
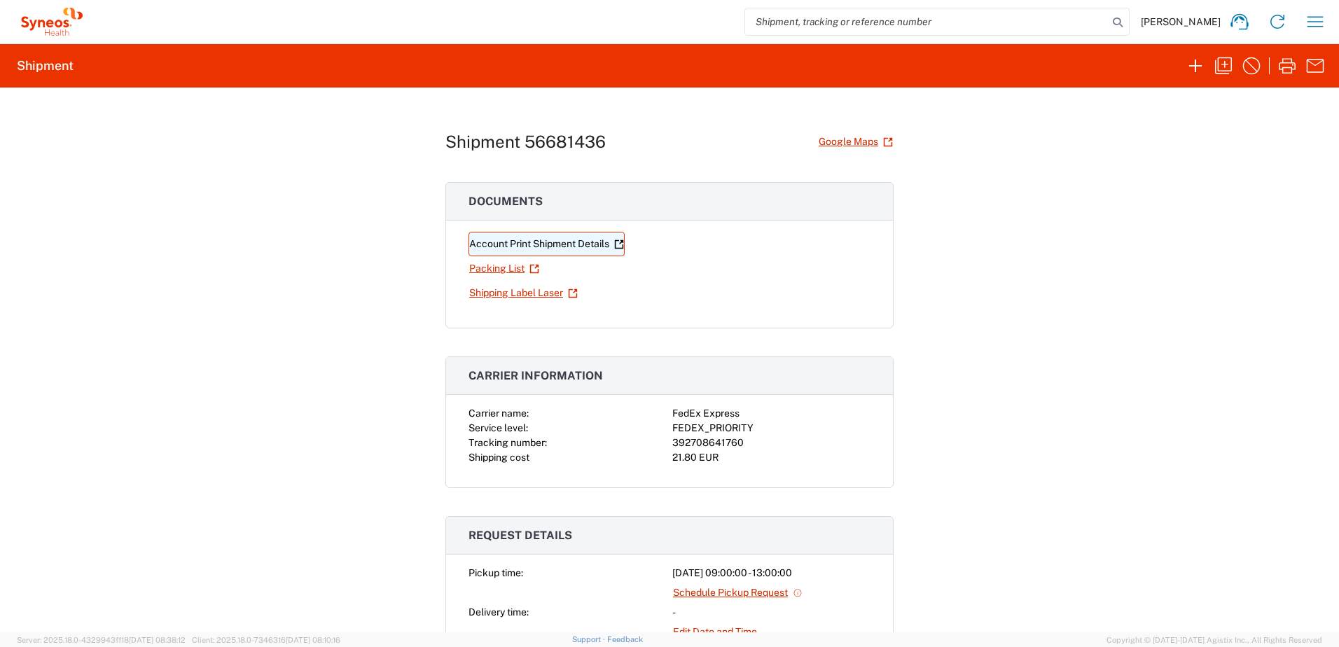
click at [537, 239] on link "Account Print Shipment Details" at bounding box center [546, 244] width 156 height 25
click at [521, 267] on link "Packing List" at bounding box center [503, 268] width 71 height 25
click at [515, 291] on link "Shipping Label Laser" at bounding box center [523, 293] width 110 height 25
